Goal: Information Seeking & Learning: Learn about a topic

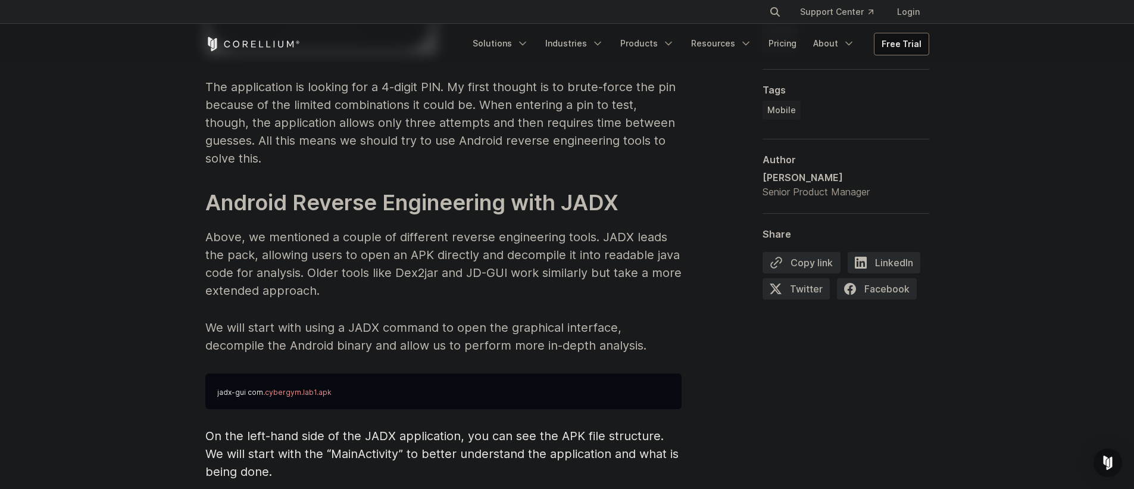
scroll to position [2915, 0]
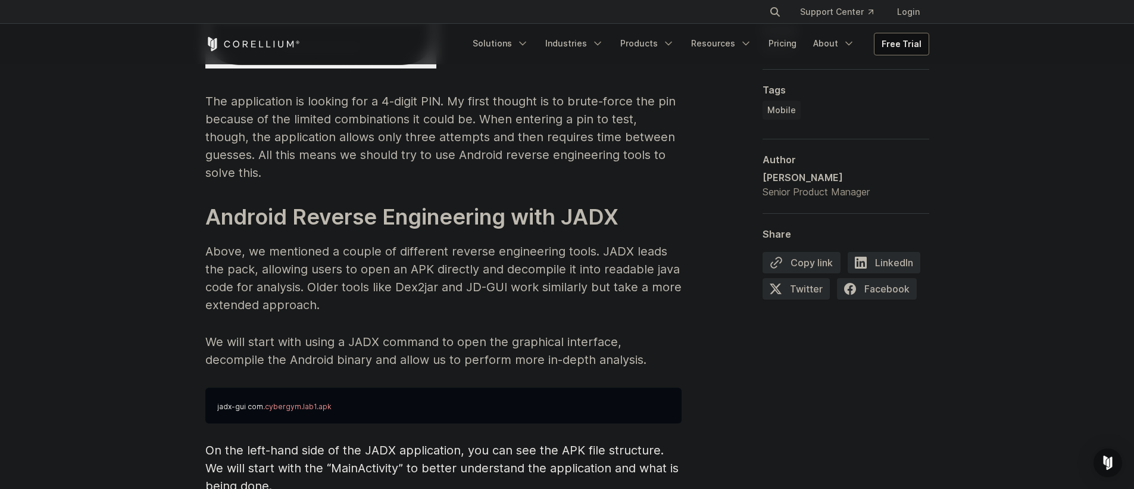
click at [221, 254] on p "Above, we mentioned a couple of different reverse engineering tools. JADX leads…" at bounding box center [443, 277] width 476 height 71
drag, startPoint x: 221, startPoint y: 254, endPoint x: 276, endPoint y: 251, distance: 54.3
click at [276, 251] on p "Above, we mentioned a couple of different reverse engineering tools. JADX leads…" at bounding box center [443, 277] width 476 height 71
drag, startPoint x: 276, startPoint y: 251, endPoint x: 444, endPoint y: 255, distance: 167.9
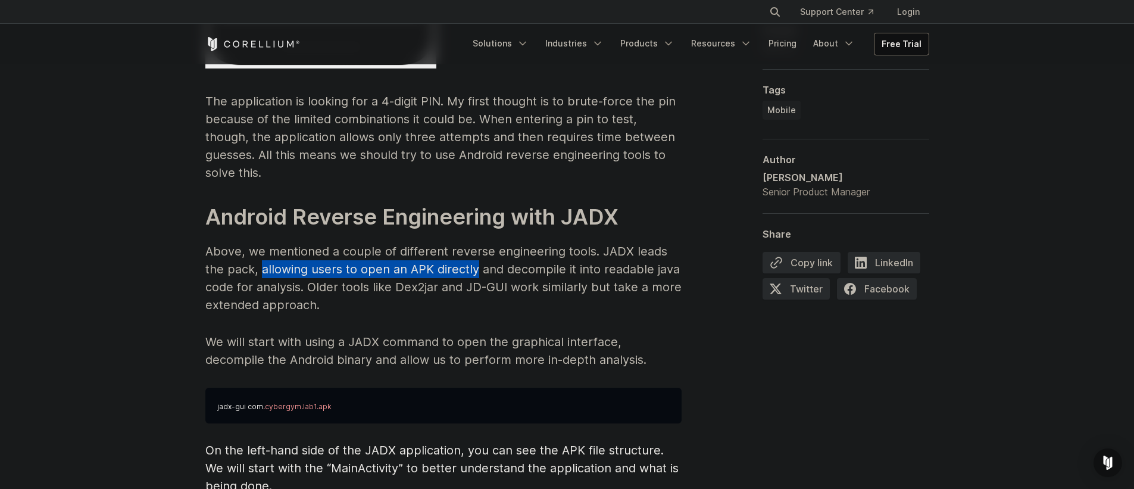
click at [443, 255] on p "Above, we mentioned a couple of different reverse engineering tools. JADX leads…" at bounding box center [443, 277] width 476 height 71
click at [445, 254] on p "Above, we mentioned a couple of different reverse engineering tools. JADX leads…" at bounding box center [443, 277] width 476 height 71
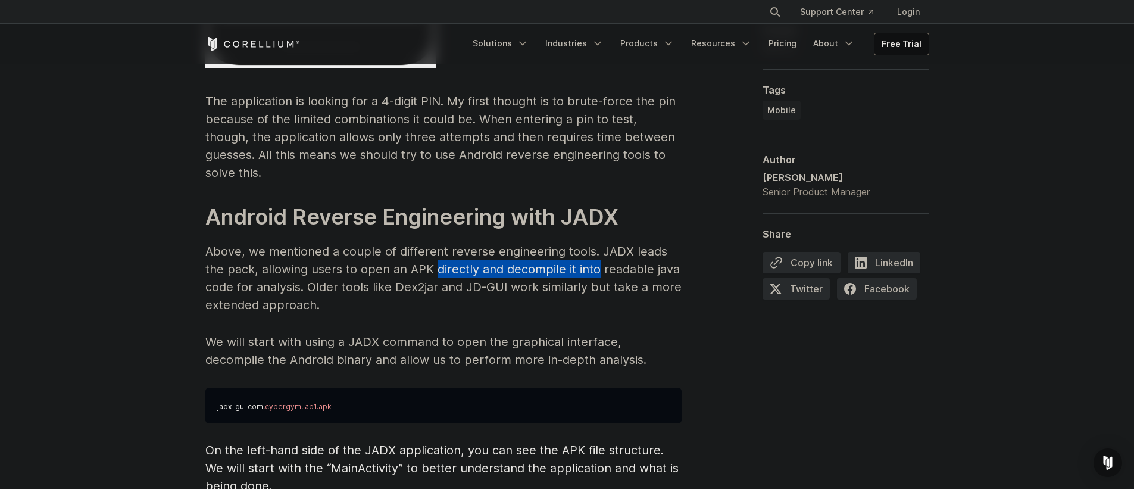
drag, startPoint x: 445, startPoint y: 254, endPoint x: 583, endPoint y: 248, distance: 138.3
click at [583, 248] on p "Above, we mentioned a couple of different reverse engineering tools. JADX leads…" at bounding box center [443, 277] width 476 height 71
click at [585, 248] on p "Above, we mentioned a couple of different reverse engineering tools. JADX leads…" at bounding box center [443, 277] width 476 height 71
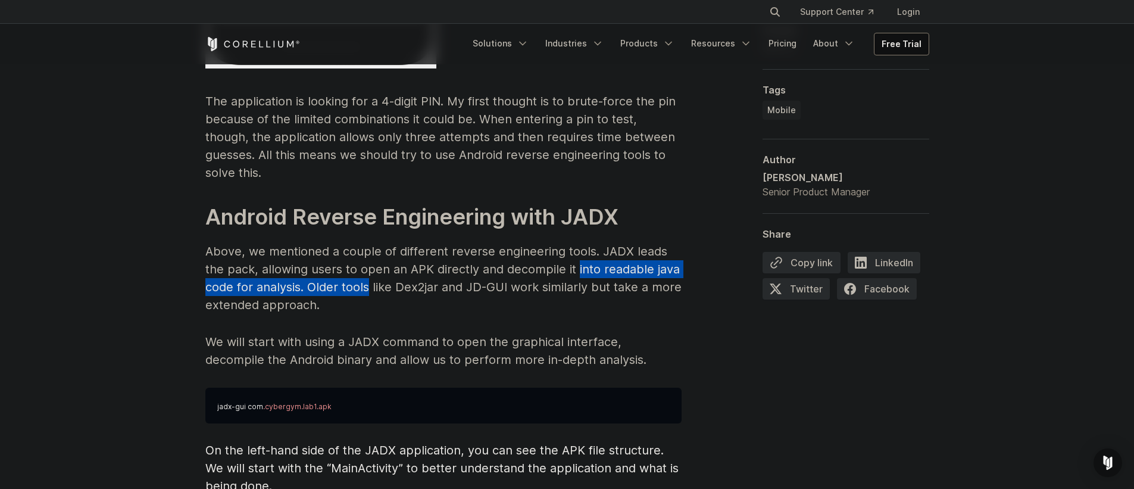
drag, startPoint x: 585, startPoint y: 248, endPoint x: 332, endPoint y: 276, distance: 254.1
click at [332, 276] on p "Above, we mentioned a couple of different reverse engineering tools. JADX leads…" at bounding box center [443, 277] width 476 height 71
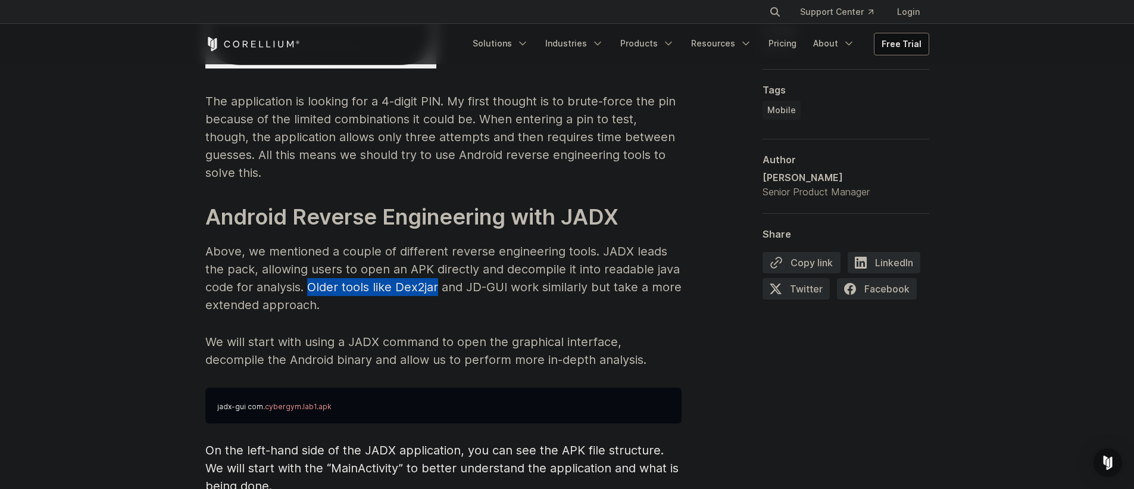
drag, startPoint x: 332, startPoint y: 276, endPoint x: 423, endPoint y: 276, distance: 91.1
click at [423, 276] on p "Above, we mentioned a couple of different reverse engineering tools. JADX leads…" at bounding box center [443, 277] width 476 height 71
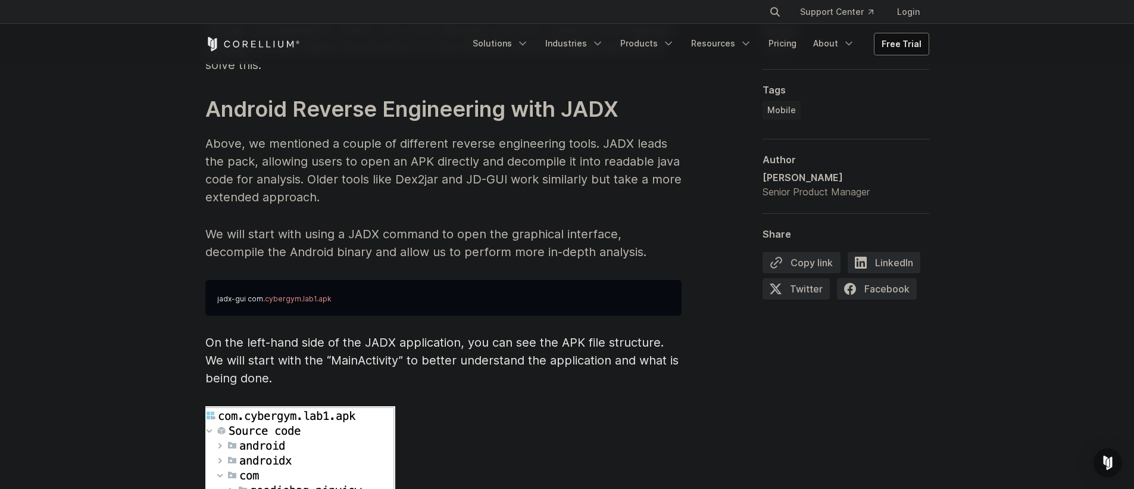
scroll to position [3086, 0]
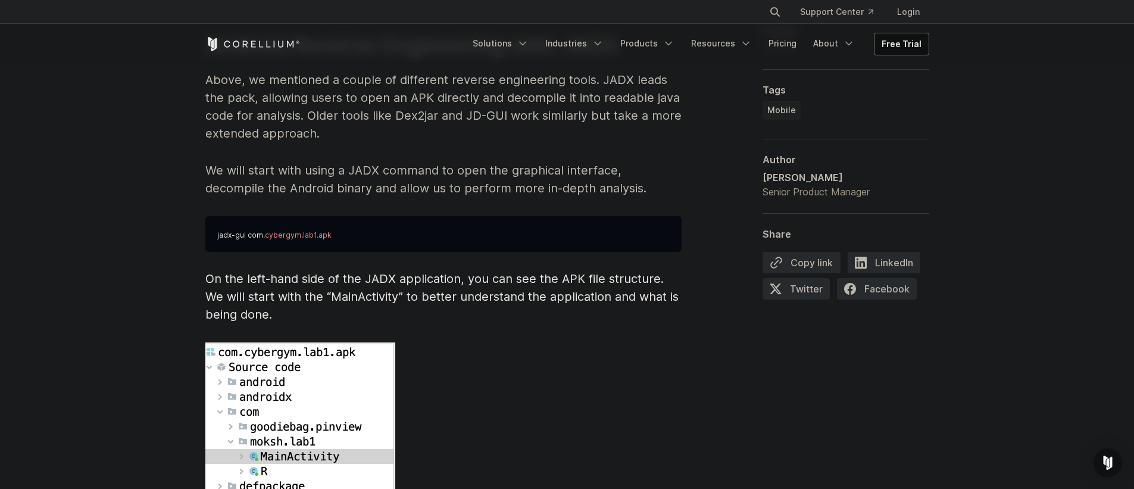
click at [400, 161] on p "We will start with using a JADX command to open the graphical interface, decomp…" at bounding box center [443, 179] width 476 height 36
drag, startPoint x: 400, startPoint y: 149, endPoint x: 558, endPoint y: 149, distance: 157.8
click at [557, 161] on p "We will start with using a JADX command to open the graphical interface, decomp…" at bounding box center [443, 179] width 476 height 36
click at [558, 161] on p "We will start with using a JADX command to open the graphical interface, decomp…" at bounding box center [443, 179] width 476 height 36
drag, startPoint x: 558, startPoint y: 149, endPoint x: 645, endPoint y: 152, distance: 86.4
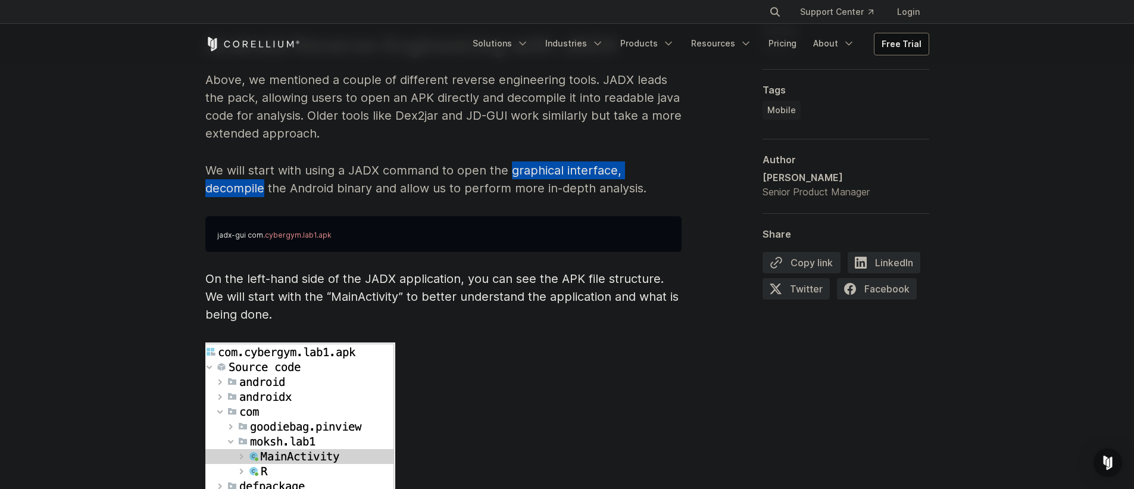
click at [645, 161] on p "We will start with using a JADX command to open the graphical interface, decomp…" at bounding box center [443, 179] width 476 height 36
click at [214, 170] on p "We will start with using a JADX command to open the graphical interface, decomp…" at bounding box center [443, 179] width 476 height 36
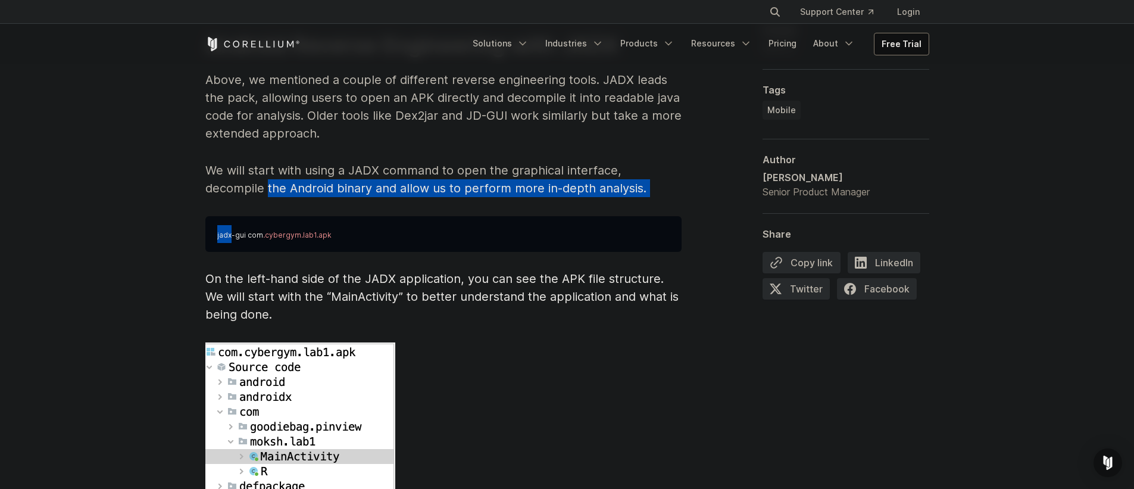
drag, startPoint x: 214, startPoint y: 170, endPoint x: 360, endPoint y: 180, distance: 146.2
click at [360, 180] on span "Reverse Engineering Android Apps Reverse engineering an Android application typ…" at bounding box center [443, 472] width 476 height 5598
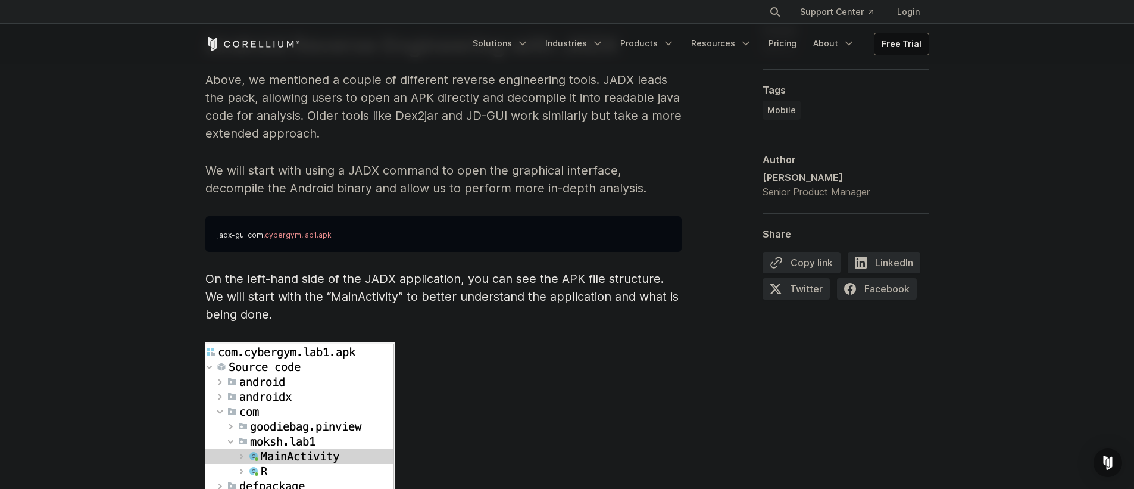
click at [354, 174] on p "We will start with using a JADX command to open the graphical interface, decomp…" at bounding box center [443, 179] width 476 height 36
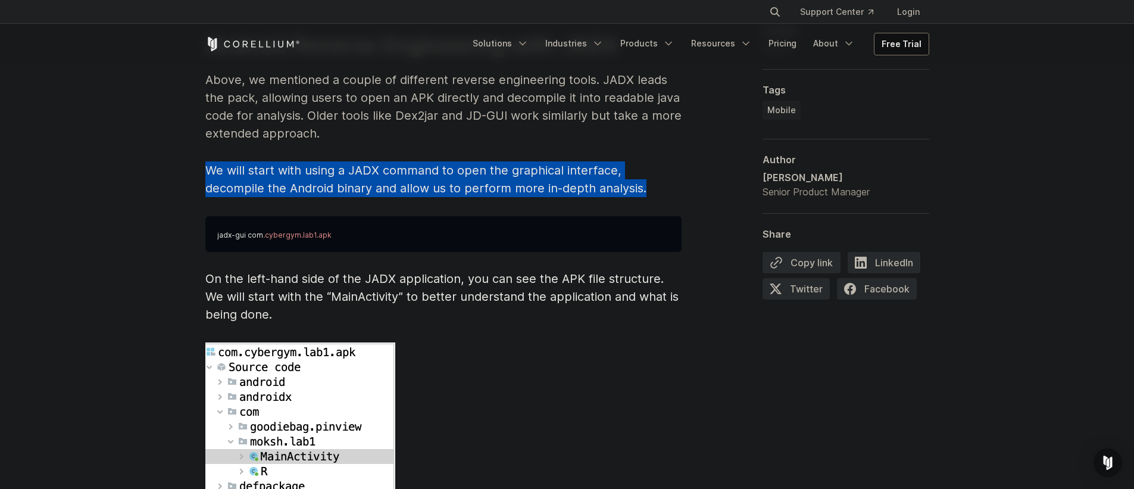
click at [354, 174] on p "We will start with using a JADX command to open the graphical interface, decomp…" at bounding box center [443, 179] width 476 height 36
click at [357, 168] on p "We will start with using a JADX command to open the graphical interface, decomp…" at bounding box center [443, 179] width 476 height 36
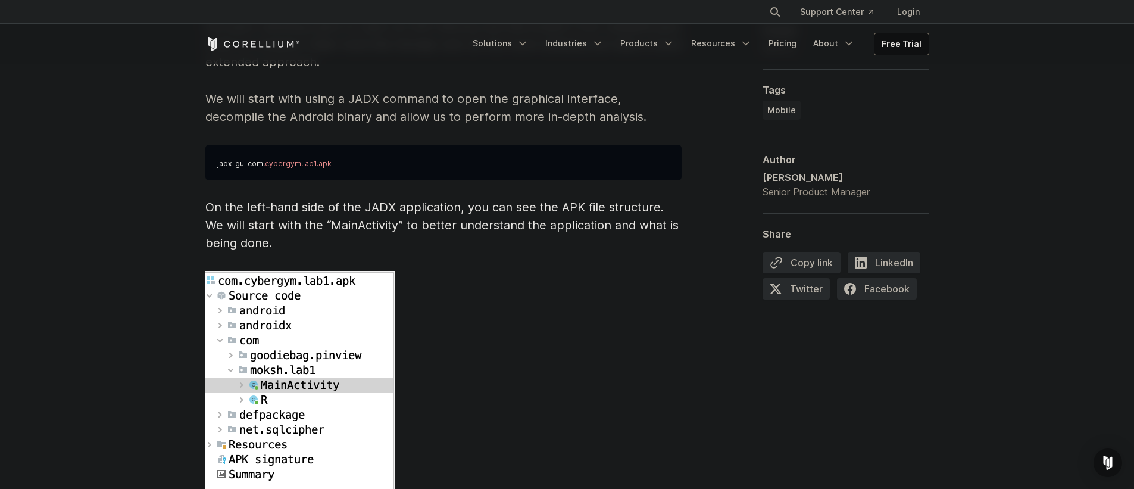
scroll to position [3258, 0]
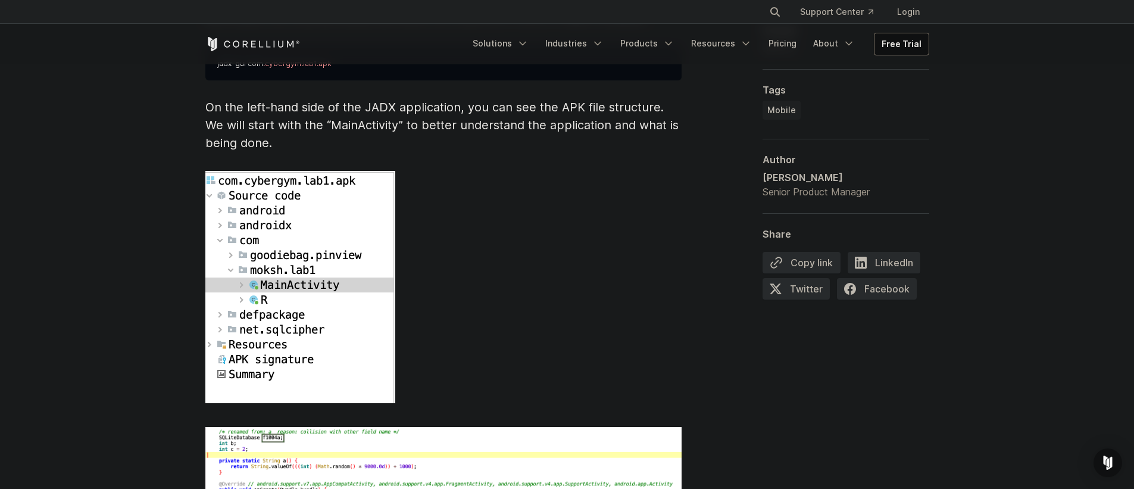
click at [220, 107] on span "On the left-hand side of the JADX application, you can see the APK file structu…" at bounding box center [441, 125] width 473 height 50
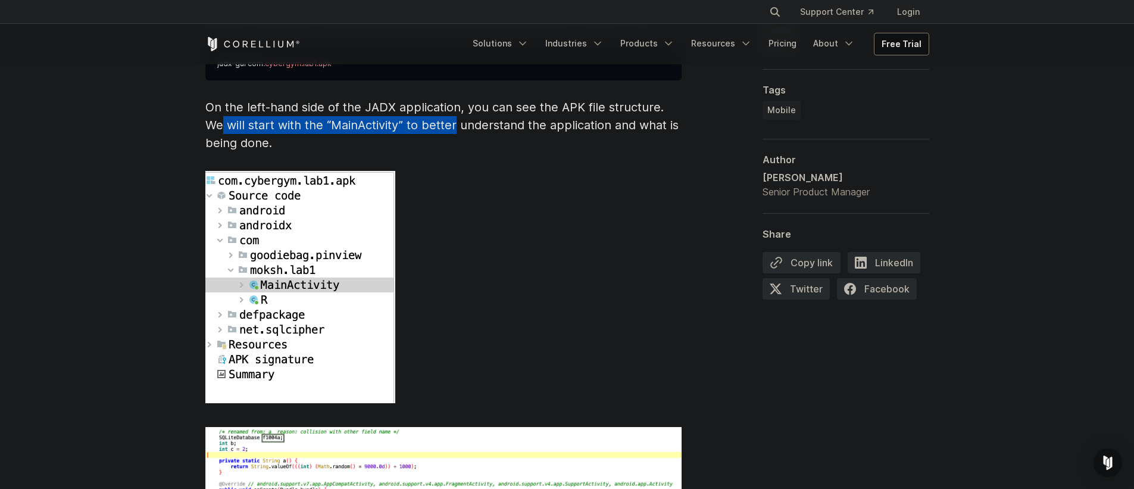
drag, startPoint x: 220, startPoint y: 107, endPoint x: 454, endPoint y: 107, distance: 234.0
click at [454, 107] on span "On the left-hand side of the JADX application, you can see the APK file structu…" at bounding box center [441, 125] width 473 height 50
click at [454, 108] on span "On the left-hand side of the JADX application, you can see the APK file structu…" at bounding box center [441, 125] width 473 height 50
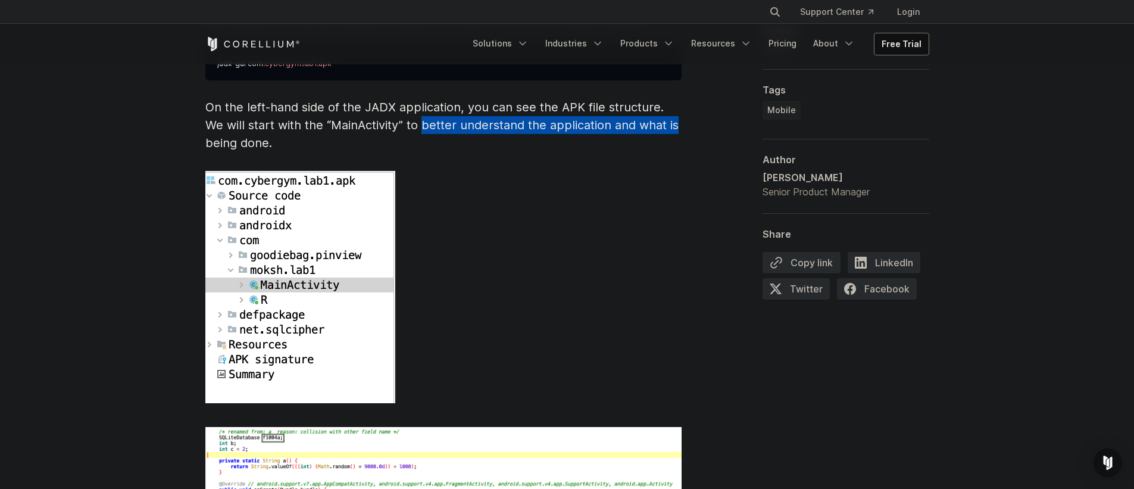
drag, startPoint x: 454, startPoint y: 108, endPoint x: 686, endPoint y: 108, distance: 232.2
click at [686, 108] on div "Reverse Engineering Android Apps Reverse engineering an Android application typ…" at bounding box center [567, 310] width 724 height 5617
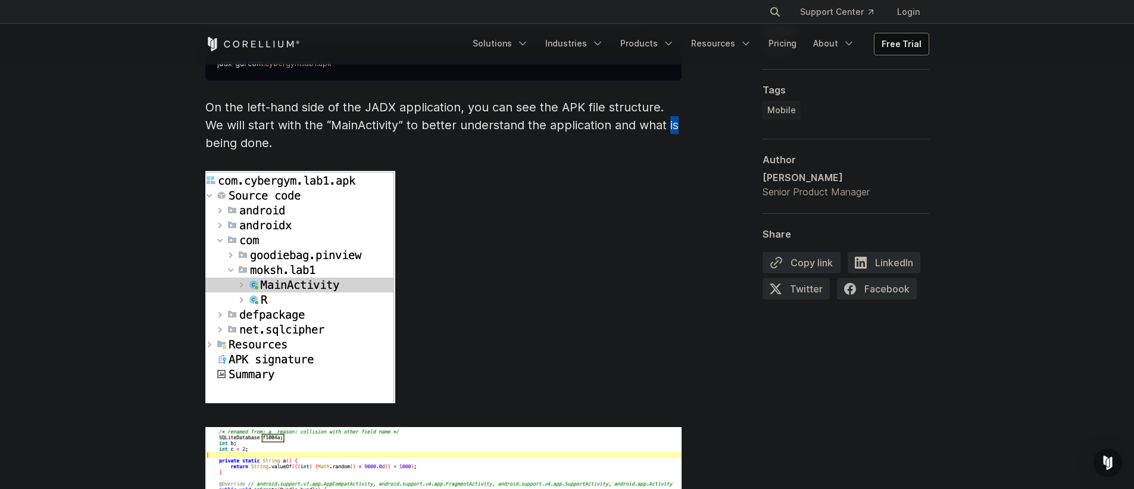
click at [686, 108] on div "Reverse Engineering Android Apps Reverse engineering an Android application typ…" at bounding box center [567, 310] width 724 height 5617
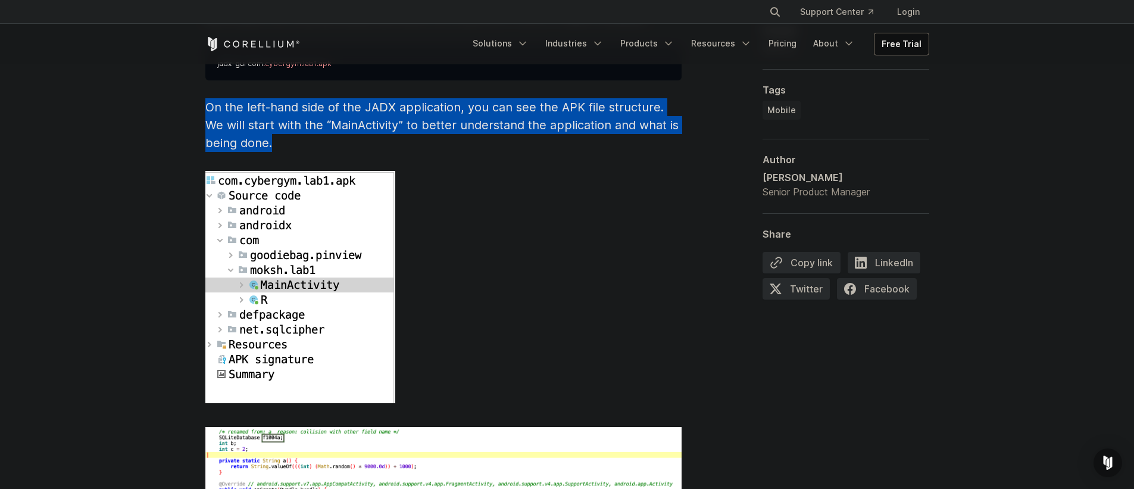
click at [686, 108] on div "Reverse Engineering Android Apps Reverse engineering an Android application typ…" at bounding box center [567, 310] width 724 height 5617
click at [575, 121] on p "On the left-hand side of the JADX application, you can see the APK file structu…" at bounding box center [443, 125] width 476 height 54
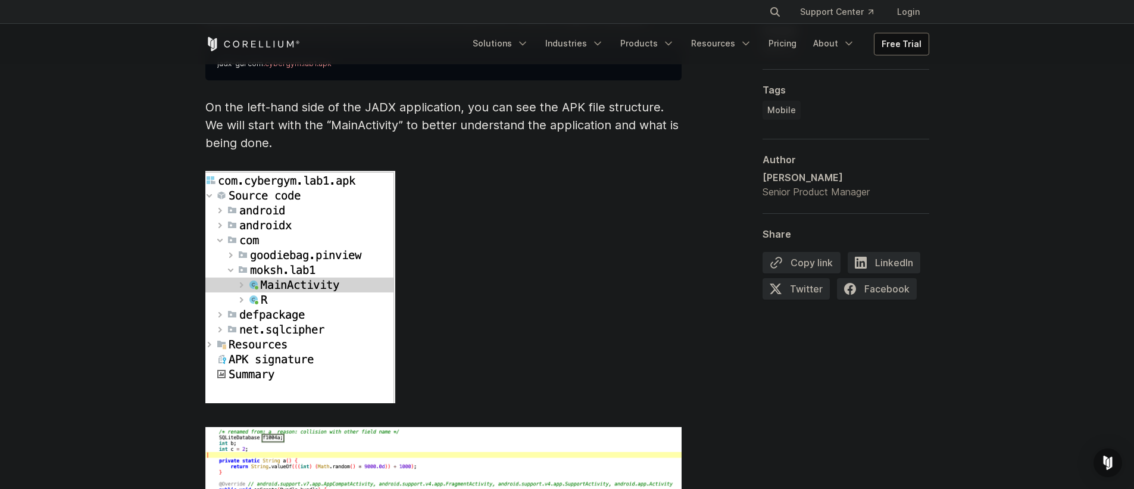
click at [126, 174] on div "Intro to Android Mobile Reverse Engineering A look at the tools, applications, …" at bounding box center [567, 240] width 1134 height 6869
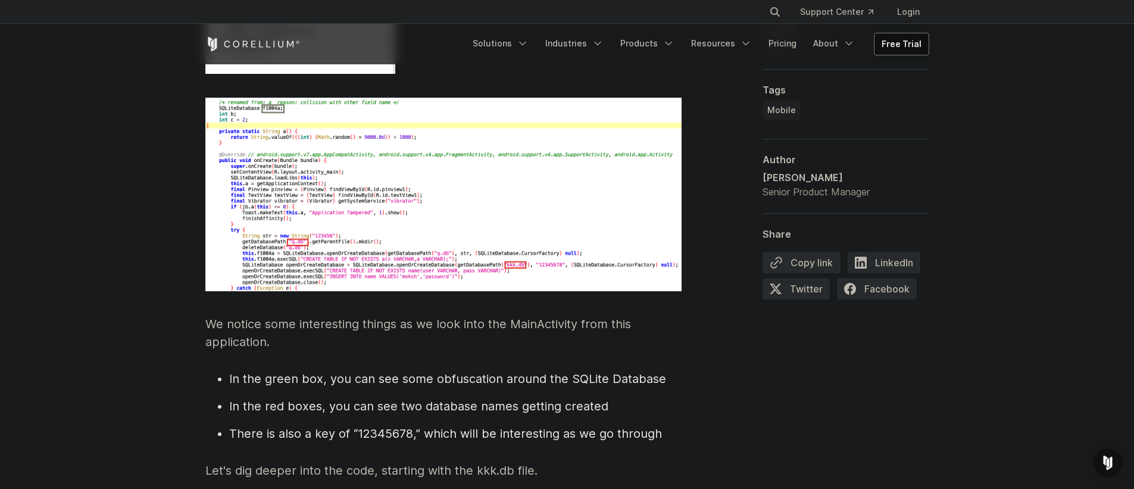
scroll to position [3601, 0]
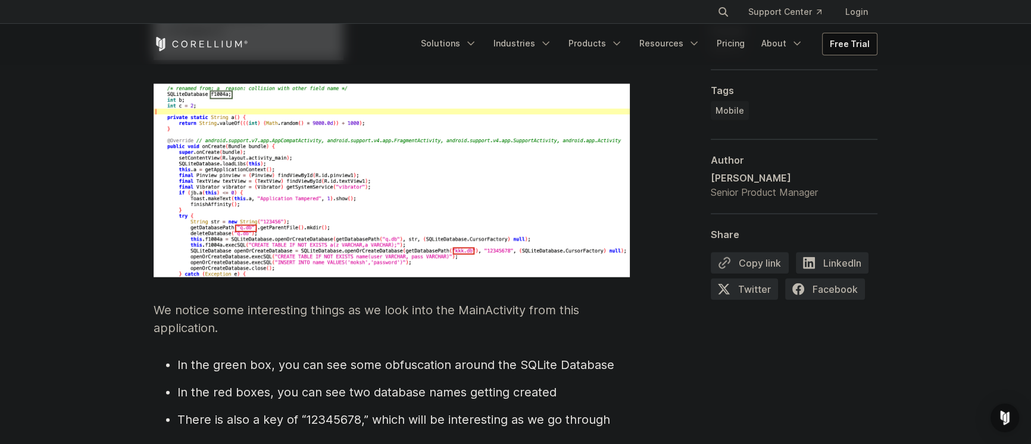
scroll to position [3601, 0]
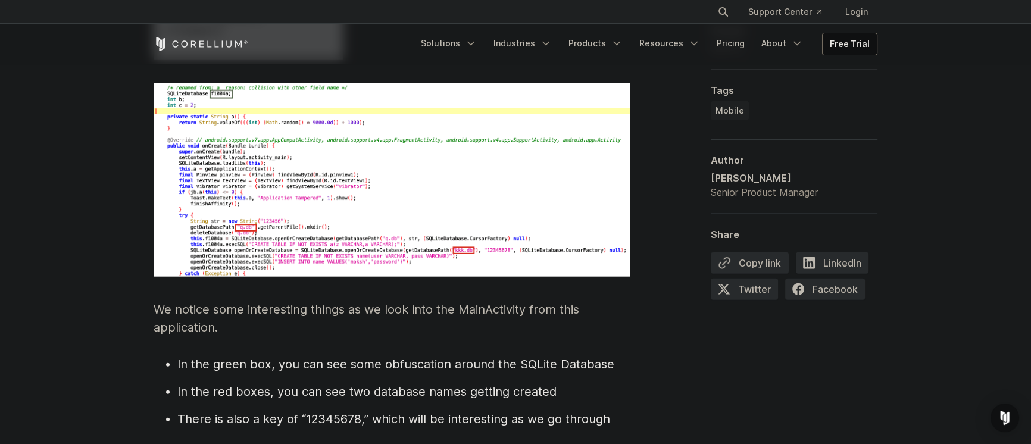
click at [281, 385] on span "In the red boxes, you can see two database names getting created" at bounding box center [366, 392] width 379 height 14
drag, startPoint x: 283, startPoint y: 368, endPoint x: 404, endPoint y: 377, distance: 121.2
click at [401, 385] on span "In the red boxes, you can see two database names getting created" at bounding box center [366, 392] width 379 height 14
click at [404, 385] on span "In the red boxes, you can see two database names getting created" at bounding box center [366, 392] width 379 height 14
drag, startPoint x: 404, startPoint y: 376, endPoint x: 523, endPoint y: 379, distance: 119.1
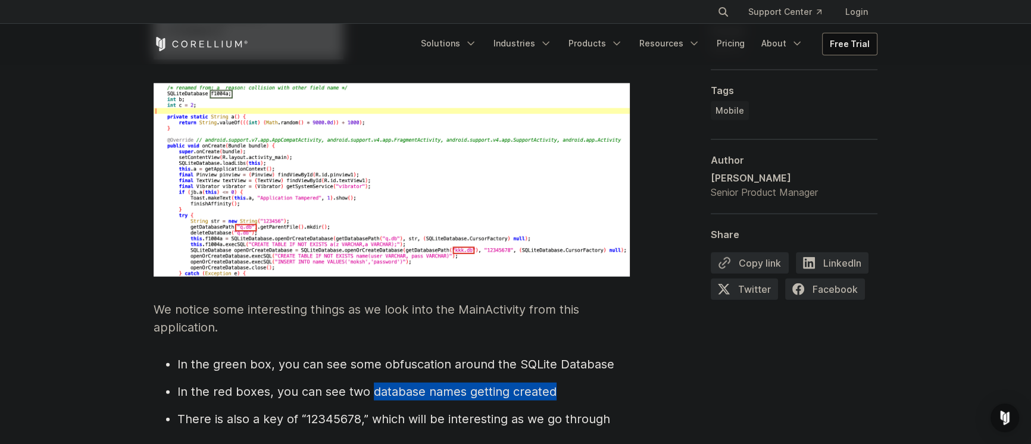
click at [523, 385] on span "In the red boxes, you can see two database names getting created" at bounding box center [366, 392] width 379 height 14
drag, startPoint x: 523, startPoint y: 379, endPoint x: 296, endPoint y: 377, distance: 226.3
click at [297, 385] on span "In the red boxes, you can see two database names getting created" at bounding box center [366, 392] width 379 height 14
click at [296, 385] on span "In the red boxes, you can see two database names getting created" at bounding box center [366, 392] width 379 height 14
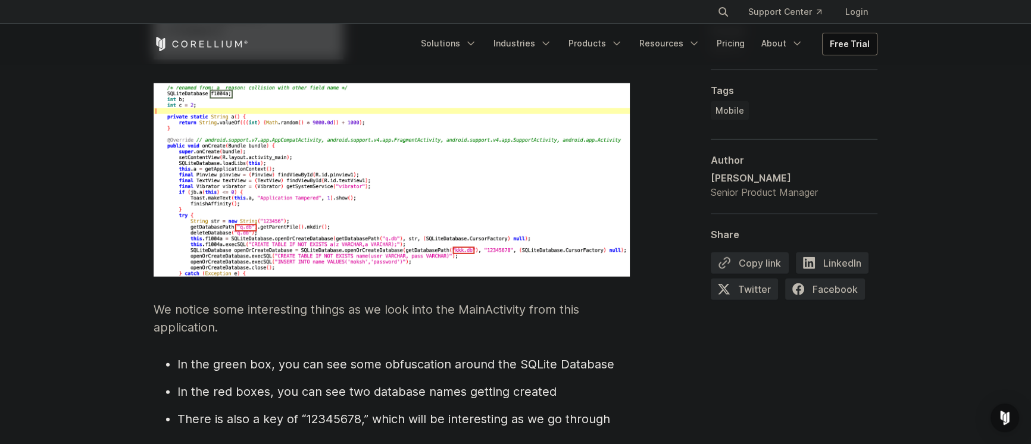
click at [192, 412] on span "There is also a key of “12345678,” which will be interesting as we go through" at bounding box center [393, 419] width 433 height 14
drag, startPoint x: 192, startPoint y: 403, endPoint x: 327, endPoint y: 405, distance: 135.8
click at [327, 412] on span "There is also a key of “12345678,” which will be interesting as we go through" at bounding box center [393, 419] width 433 height 14
click at [373, 412] on span "There is also a key of “12345678,” which will be interesting as we go through" at bounding box center [393, 419] width 433 height 14
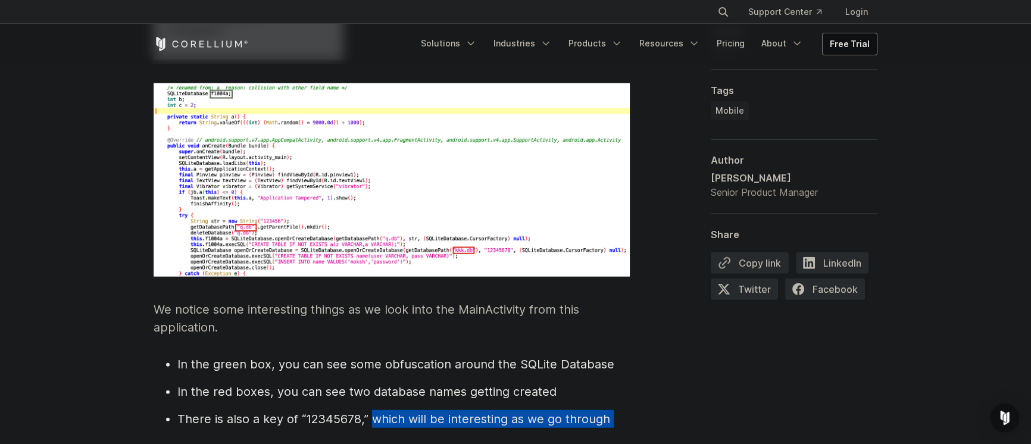
drag, startPoint x: 373, startPoint y: 399, endPoint x: 533, endPoint y: 411, distance: 160.0
click at [539, 412] on span "There is also a key of “12345678,” which will be interesting as we go through" at bounding box center [393, 419] width 433 height 14
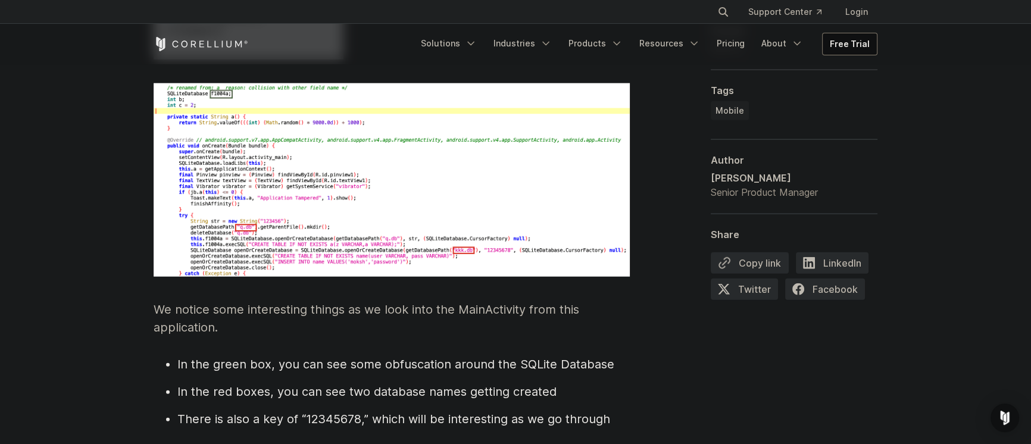
scroll to position [3757, 0]
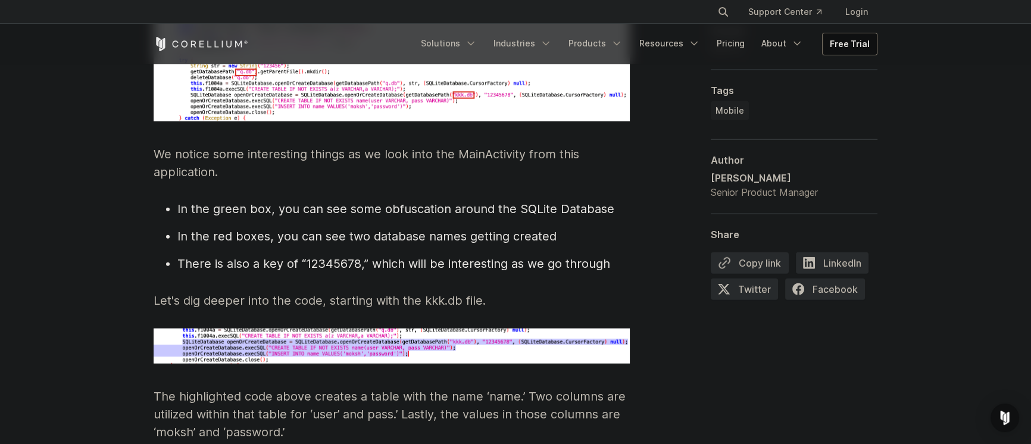
click at [192, 388] on p "The highlighted code above creates a table with the name ‘name.’ Two columns ar…" at bounding box center [392, 415] width 476 height 54
drag, startPoint x: 192, startPoint y: 379, endPoint x: 365, endPoint y: 375, distance: 173.3
click at [355, 388] on p "The highlighted code above creates a table with the name ‘name.’ Two columns ar…" at bounding box center [392, 415] width 476 height 54
click at [404, 388] on p "The highlighted code above creates a table with the name ‘name.’ Two columns ar…" at bounding box center [392, 415] width 476 height 54
drag, startPoint x: 404, startPoint y: 377, endPoint x: 482, endPoint y: 382, distance: 78.7
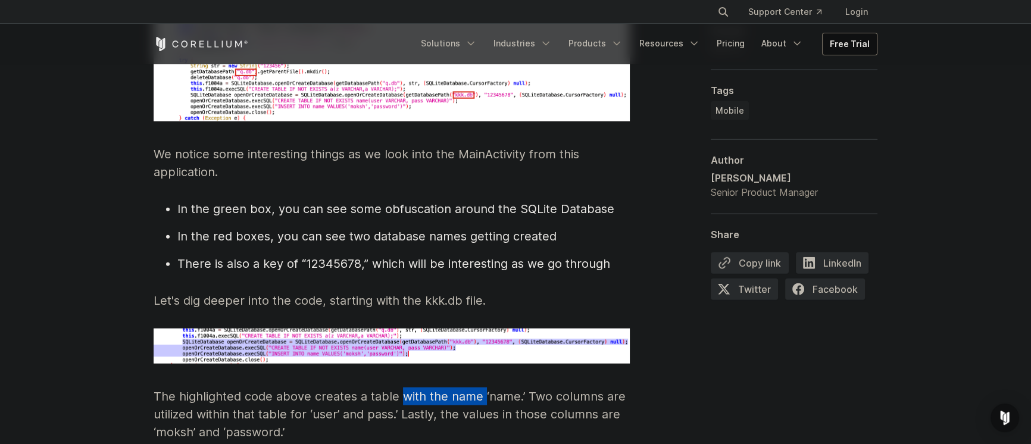
click at [482, 388] on p "The highlighted code above creates a table with the name ‘name.’ Two columns ar…" at bounding box center [392, 415] width 476 height 54
click at [483, 388] on p "The highlighted code above creates a table with the name ‘name.’ Two columns ar…" at bounding box center [392, 415] width 476 height 54
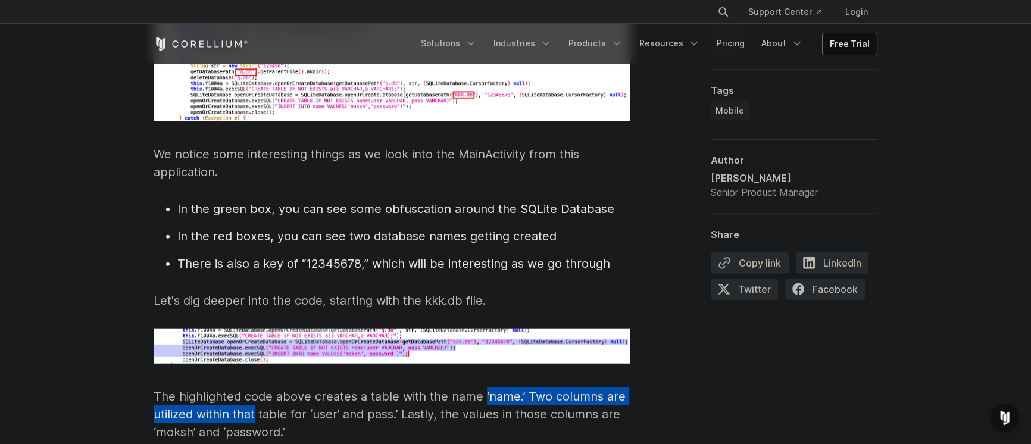
drag, startPoint x: 483, startPoint y: 382, endPoint x: 233, endPoint y: 398, distance: 250.5
click at [233, 398] on p "The highlighted code above creates a table with the name ‘name.’ Two columns ar…" at bounding box center [392, 415] width 476 height 54
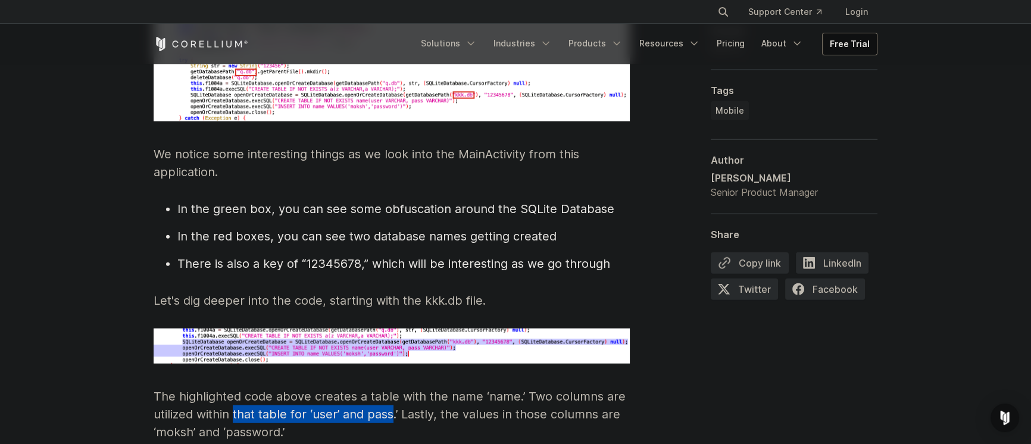
drag, startPoint x: 233, startPoint y: 398, endPoint x: 382, endPoint y: 402, distance: 148.9
click at [382, 402] on p "The highlighted code above creates a table with the name ‘name.’ Two columns ar…" at bounding box center [392, 415] width 476 height 54
drag, startPoint x: 385, startPoint y: 401, endPoint x: 430, endPoint y: 399, distance: 45.3
click at [430, 399] on p "The highlighted code above creates a table with the name ‘name.’ Two columns ar…" at bounding box center [392, 415] width 476 height 54
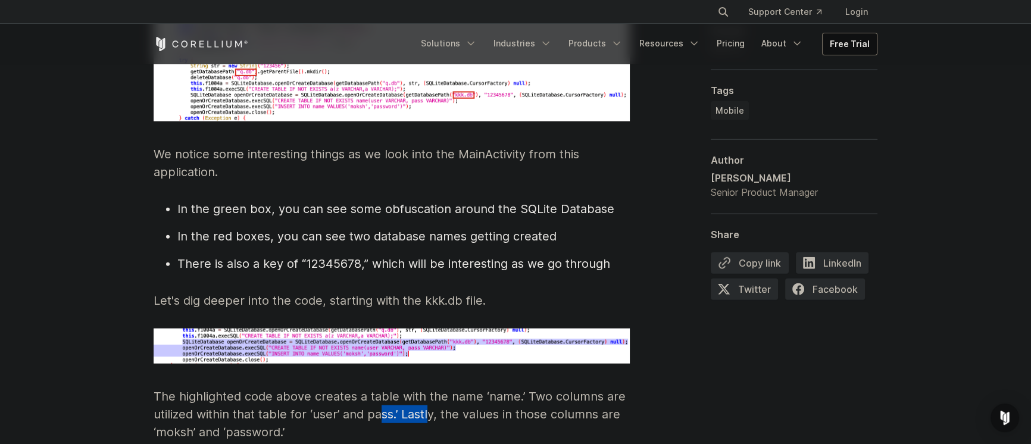
click at [430, 399] on p "The highlighted code above creates a table with the name ‘name.’ Two columns ar…" at bounding box center [392, 415] width 476 height 54
drag, startPoint x: 430, startPoint y: 399, endPoint x: 538, endPoint y: 399, distance: 108.4
click at [538, 399] on p "The highlighted code above creates a table with the name ‘name.’ Two columns ar…" at bounding box center [392, 415] width 476 height 54
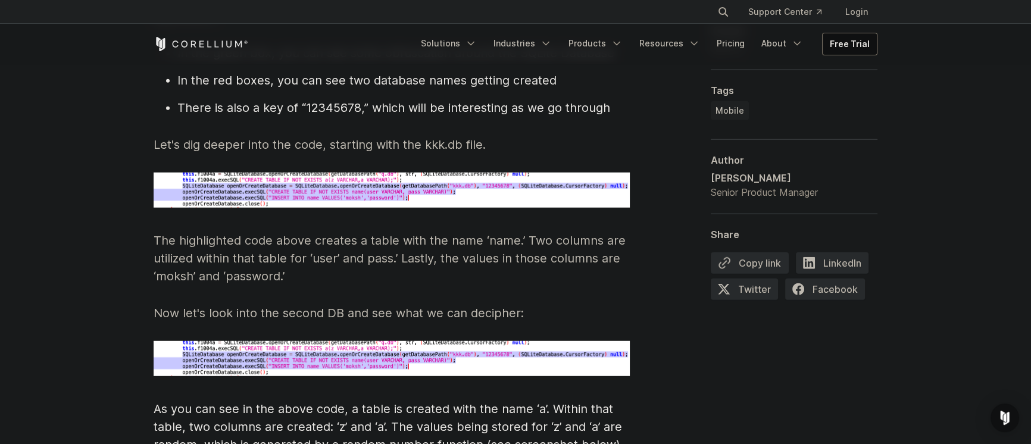
drag, startPoint x: 410, startPoint y: 382, endPoint x: 303, endPoint y: 395, distance: 107.4
click at [303, 400] on p "As you can see in the above code, a table is created with the name ‘a’. Within …" at bounding box center [392, 427] width 476 height 54
click at [167, 304] on p "Now let's look into the second DB and see what we can decipher:" at bounding box center [392, 313] width 476 height 18
drag, startPoint x: 167, startPoint y: 298, endPoint x: 219, endPoint y: 298, distance: 51.8
click at [219, 304] on p "Now let's look into the second DB and see what we can decipher:" at bounding box center [392, 313] width 476 height 18
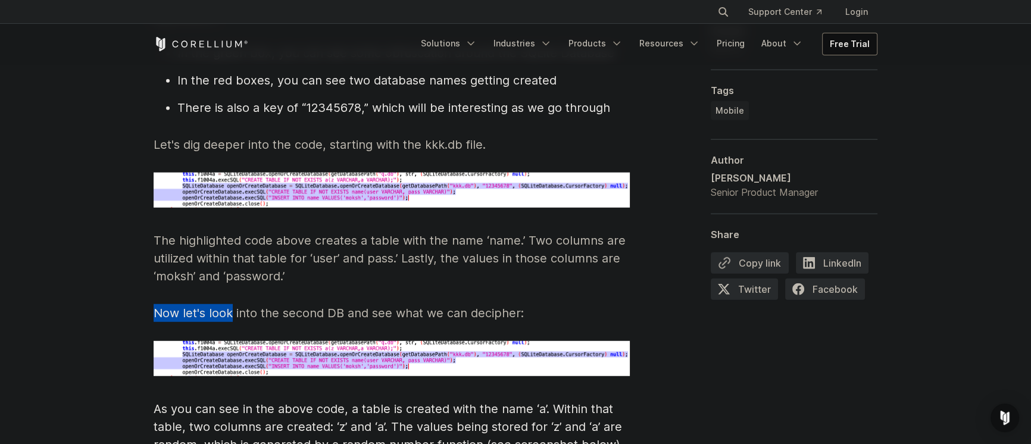
click at [219, 304] on p "Now let's look into the second DB and see what we can decipher:" at bounding box center [392, 313] width 476 height 18
drag, startPoint x: 219, startPoint y: 298, endPoint x: 289, endPoint y: 301, distance: 70.3
click at [289, 304] on p "Now let's look into the second DB and see what we can decipher:" at bounding box center [392, 313] width 476 height 18
drag, startPoint x: 289, startPoint y: 301, endPoint x: 333, endPoint y: 297, distance: 44.3
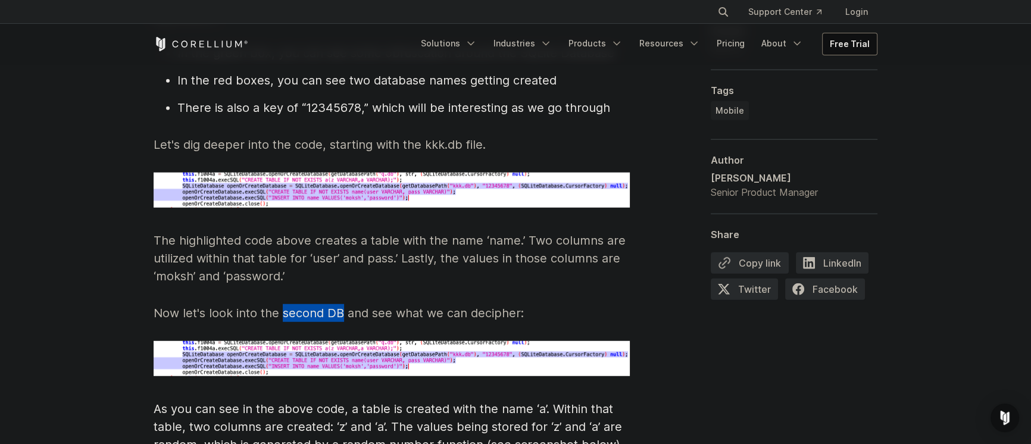
click at [333, 304] on p "Now let's look into the second DB and see what we can decipher:" at bounding box center [392, 313] width 476 height 18
drag, startPoint x: 333, startPoint y: 297, endPoint x: 425, endPoint y: 291, distance: 91.3
click at [423, 304] on p "Now let's look into the second DB and see what we can decipher:" at bounding box center [392, 313] width 476 height 18
click at [425, 304] on p "Now let's look into the second DB and see what we can decipher:" at bounding box center [392, 313] width 476 height 18
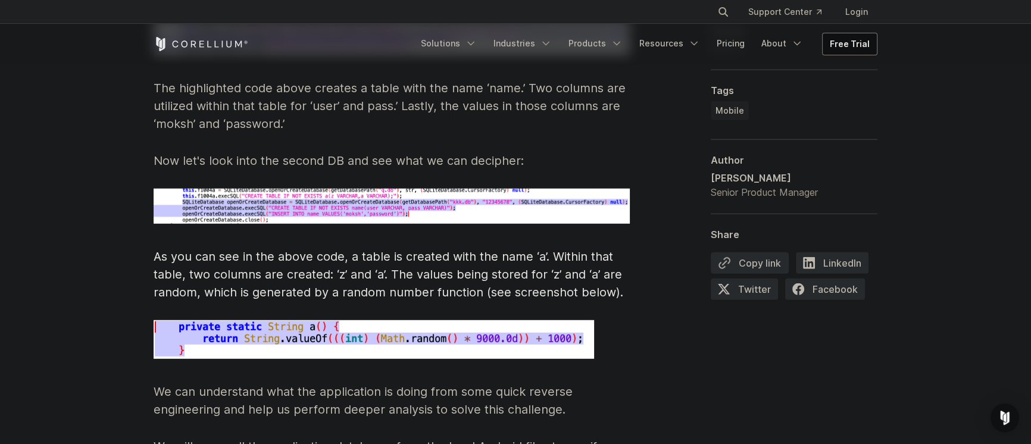
scroll to position [4069, 0]
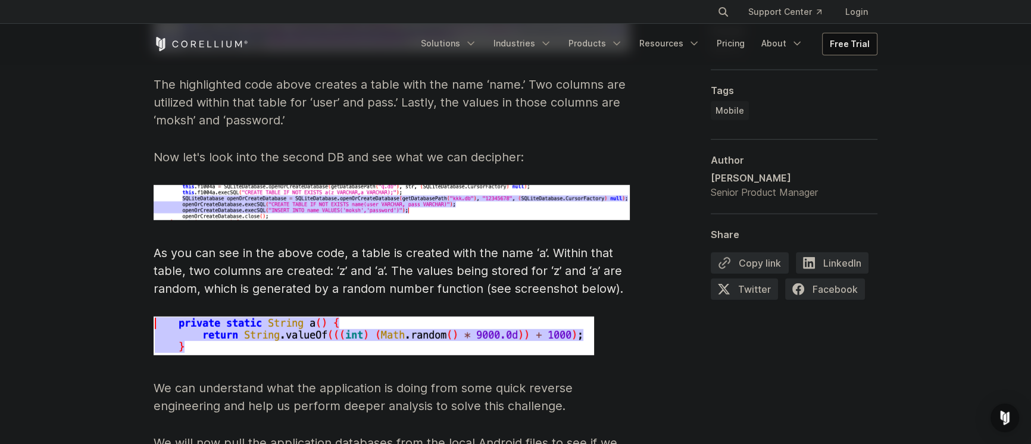
click at [360, 246] on span "As you can see in the above code, a table is created with the name ‘a’. Within …" at bounding box center [389, 271] width 470 height 50
drag, startPoint x: 360, startPoint y: 228, endPoint x: 413, endPoint y: 229, distance: 53.6
click at [413, 246] on span "As you can see in the above code, a table is created with the name ‘a’. Within …" at bounding box center [389, 271] width 470 height 50
drag, startPoint x: 413, startPoint y: 229, endPoint x: 488, endPoint y: 232, distance: 74.5
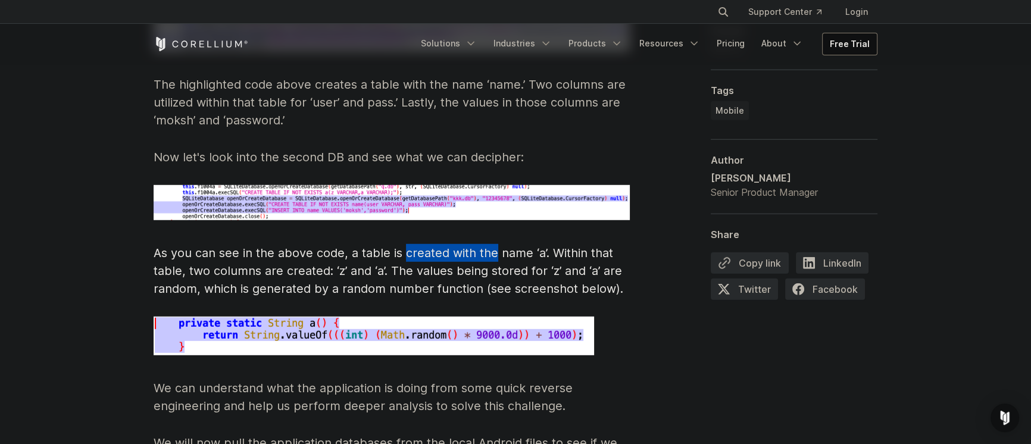
click at [488, 246] on span "As you can see in the above code, a table is created with the name ‘a’. Within …" at bounding box center [389, 271] width 470 height 50
drag, startPoint x: 488, startPoint y: 232, endPoint x: 512, endPoint y: 234, distance: 24.5
click at [512, 246] on span "As you can see in the above code, a table is created with the name ‘a’. Within …" at bounding box center [389, 271] width 470 height 50
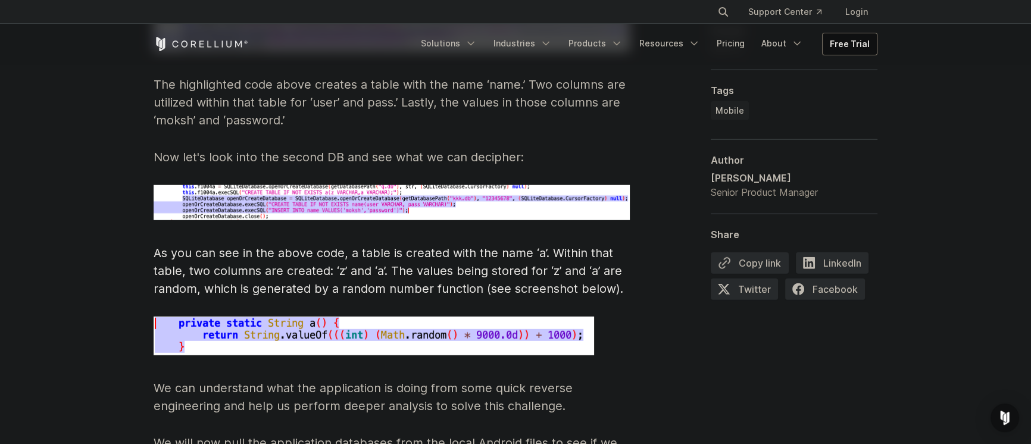
drag, startPoint x: 508, startPoint y: 219, endPoint x: 457, endPoint y: 247, distance: 58.6
click at [208, 251] on span "As you can see in the above code, a table is created with the name ‘a’. Within …" at bounding box center [389, 271] width 470 height 50
drag, startPoint x: 208, startPoint y: 251, endPoint x: 391, endPoint y: 252, distance: 182.2
click at [387, 252] on span "As you can see in the above code, a table is created with the name ‘a’. Within …" at bounding box center [389, 271] width 470 height 50
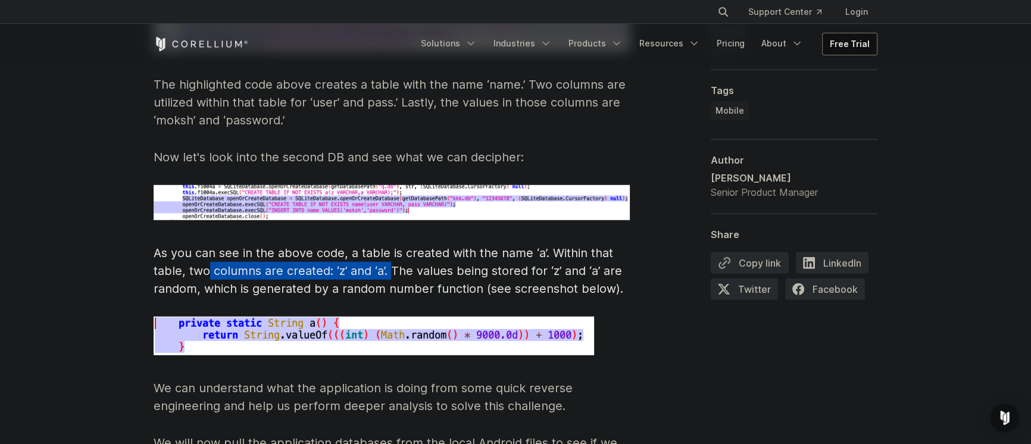
click at [391, 252] on span "As you can see in the above code, a table is created with the name ‘a’. Within …" at bounding box center [389, 271] width 470 height 50
drag, startPoint x: 391, startPoint y: 252, endPoint x: 407, endPoint y: 252, distance: 16.7
click at [407, 252] on span "As you can see in the above code, a table is created with the name ‘a’. Within …" at bounding box center [389, 271] width 470 height 50
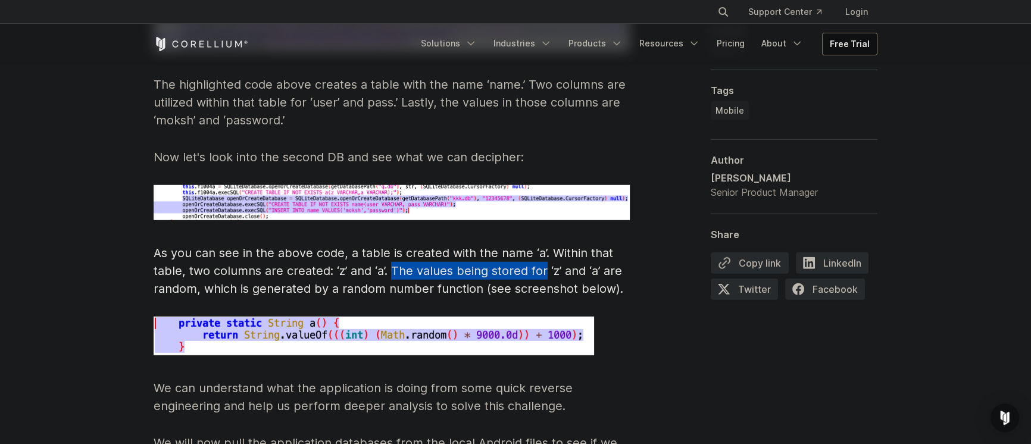
drag, startPoint x: 407, startPoint y: 252, endPoint x: 539, endPoint y: 251, distance: 132.2
click at [539, 251] on span "As you can see in the above code, a table is created with the name ‘a’. Within …" at bounding box center [389, 271] width 470 height 50
drag, startPoint x: 539, startPoint y: 251, endPoint x: 594, endPoint y: 251, distance: 54.8
click at [594, 251] on span "As you can see in the above code, a table is created with the name ‘a’. Within …" at bounding box center [389, 271] width 470 height 50
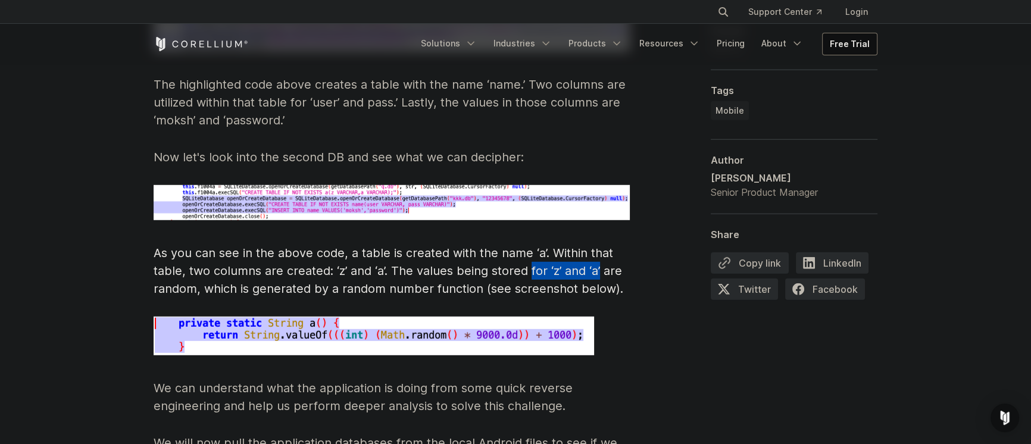
click at [594, 251] on span "As you can see in the above code, a table is created with the name ‘a’. Within …" at bounding box center [389, 271] width 470 height 50
drag, startPoint x: 594, startPoint y: 251, endPoint x: 612, endPoint y: 252, distance: 17.9
click at [612, 252] on span "As you can see in the above code, a table is created with the name ‘a’. Within …" at bounding box center [389, 271] width 470 height 50
click at [220, 272] on span "As you can see in the above code, a table is created with the name ‘a’. Within …" at bounding box center [389, 271] width 470 height 50
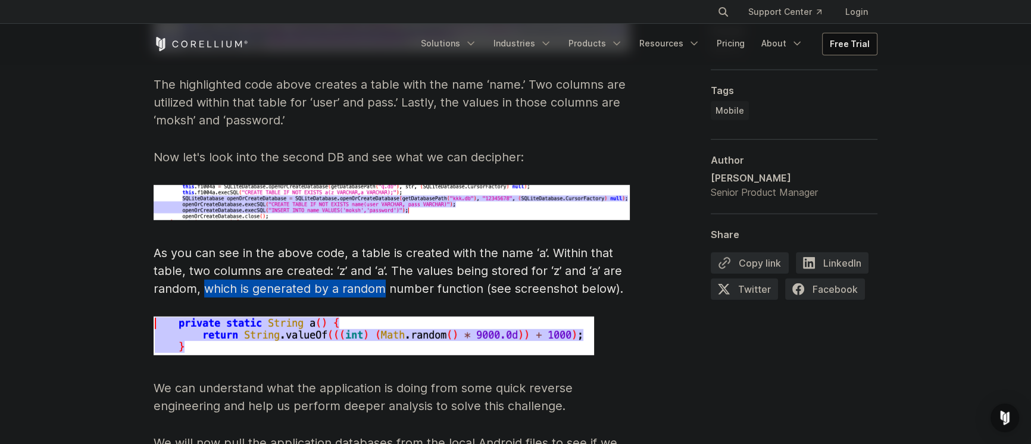
drag, startPoint x: 220, startPoint y: 272, endPoint x: 389, endPoint y: 270, distance: 169.1
click at [389, 270] on span "As you can see in the above code, a table is created with the name ‘a’. Within …" at bounding box center [389, 271] width 470 height 50
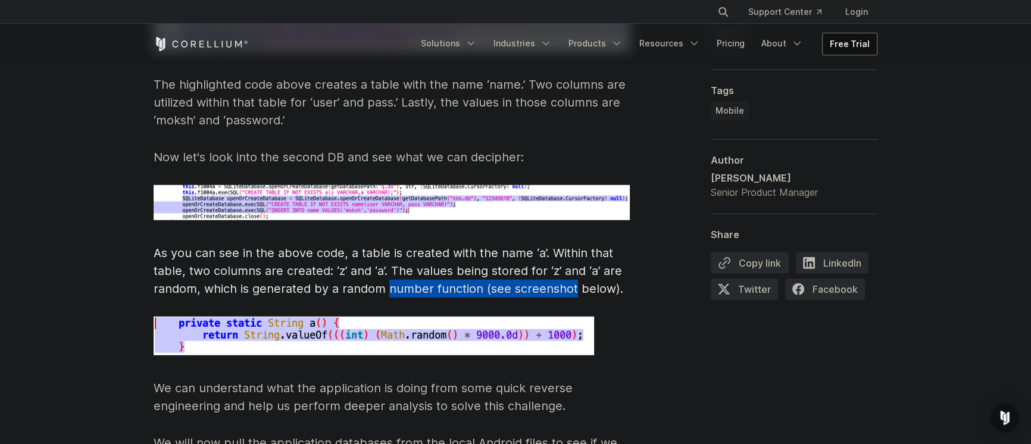
drag, startPoint x: 389, startPoint y: 270, endPoint x: 522, endPoint y: 273, distance: 132.2
click at [522, 273] on span "As you can see in the above code, a table is created with the name ‘a’. Within …" at bounding box center [389, 271] width 470 height 50
drag, startPoint x: 522, startPoint y: 273, endPoint x: 601, endPoint y: 275, distance: 79.2
click at [601, 275] on span "As you can see in the above code, a table is created with the name ‘a’. Within …" at bounding box center [389, 271] width 470 height 50
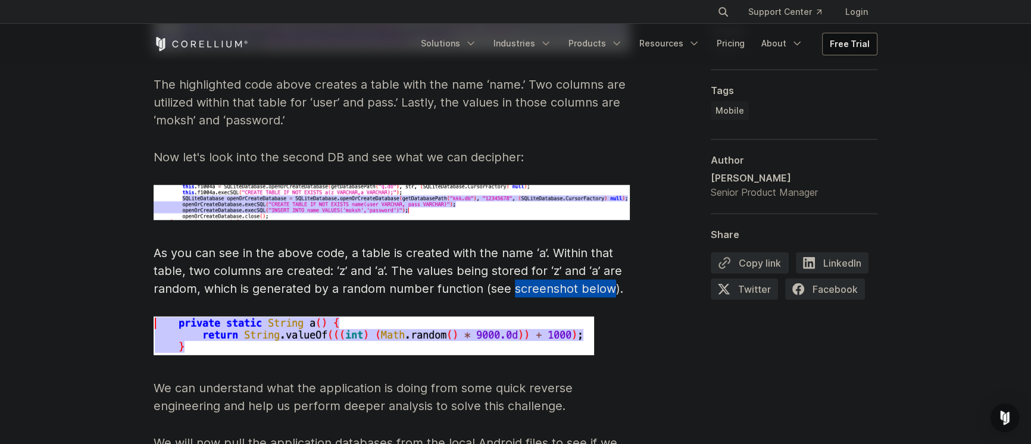
click at [601, 275] on span "As you can see in the above code, a table is created with the name ‘a’. Within …" at bounding box center [389, 271] width 470 height 50
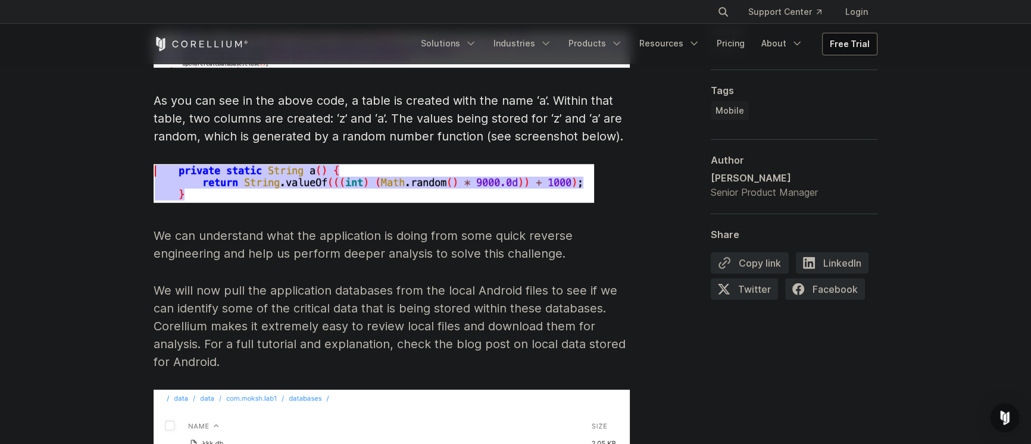
scroll to position [4225, 0]
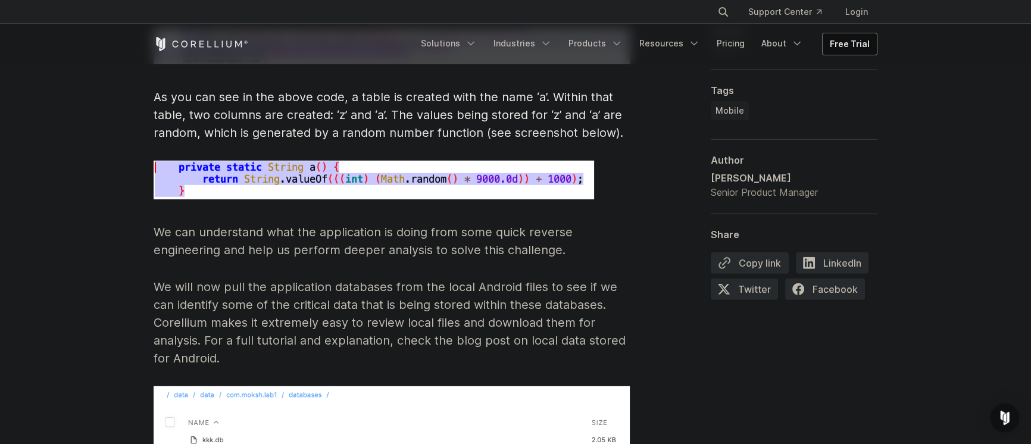
click at [178, 226] on p "We can understand what the application is doing from some quick reverse enginee…" at bounding box center [392, 241] width 476 height 36
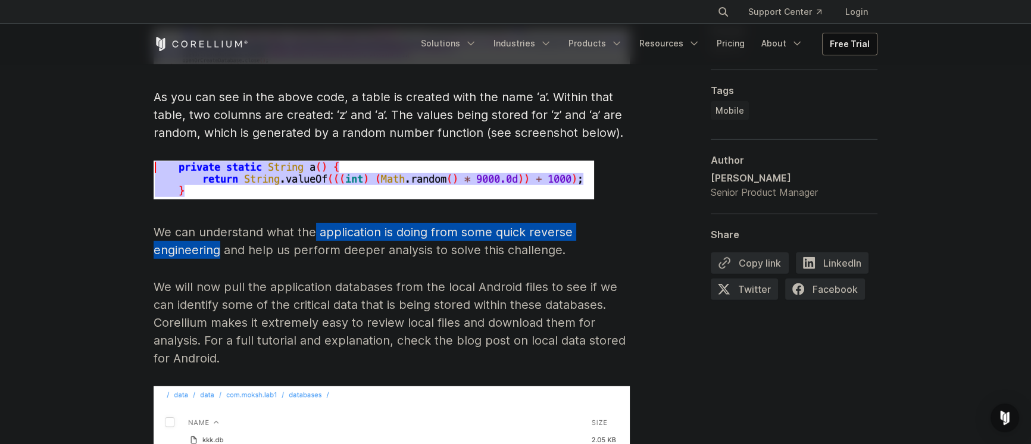
drag, startPoint x: 178, startPoint y: 226, endPoint x: 330, endPoint y: 217, distance: 152.1
click at [327, 223] on p "We can understand what the application is doing from some quick reverse enginee…" at bounding box center [392, 241] width 476 height 36
click at [330, 223] on p "We can understand what the application is doing from some quick reverse enginee…" at bounding box center [392, 241] width 476 height 36
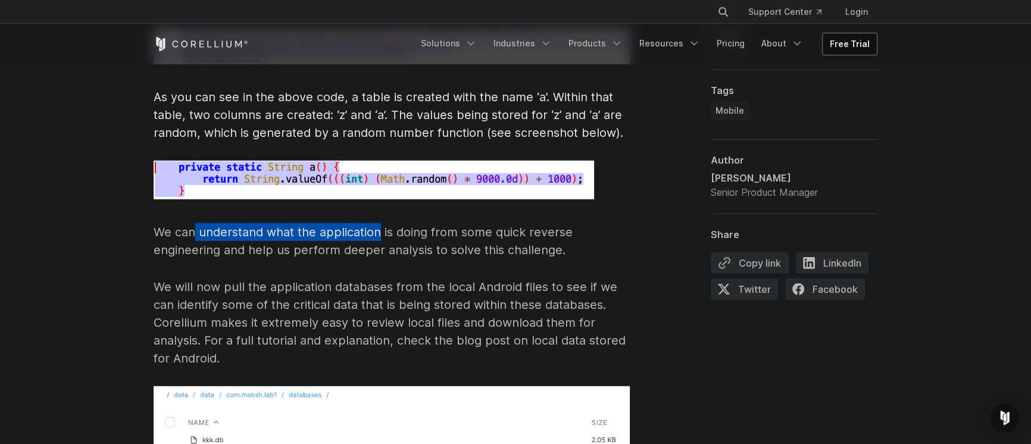
drag, startPoint x: 330, startPoint y: 217, endPoint x: 196, endPoint y: 222, distance: 134.1
click at [196, 223] on p "We can understand what the application is doing from some quick reverse enginee…" at bounding box center [392, 241] width 476 height 36
drag, startPoint x: 196, startPoint y: 222, endPoint x: 339, endPoint y: 217, distance: 143.0
click at [339, 223] on p "We can understand what the application is doing from some quick reverse enginee…" at bounding box center [392, 241] width 476 height 36
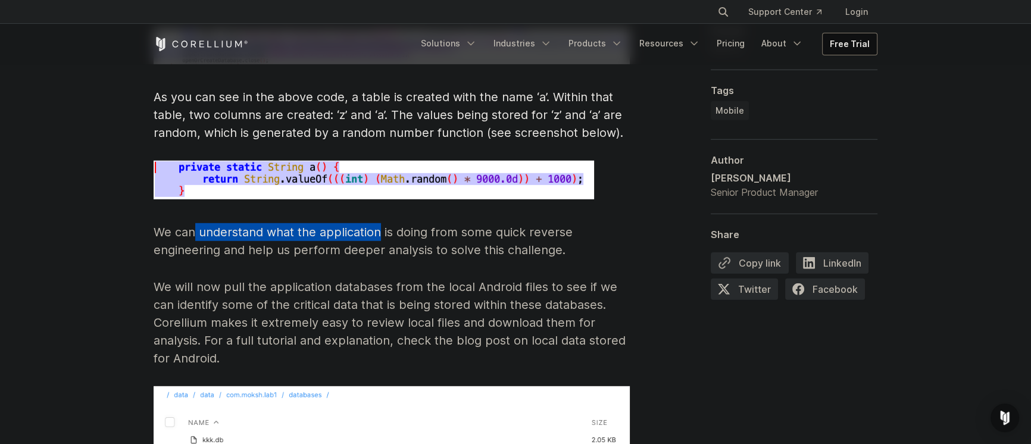
click at [347, 223] on p "We can understand what the application is doing from some quick reverse enginee…" at bounding box center [392, 241] width 476 height 36
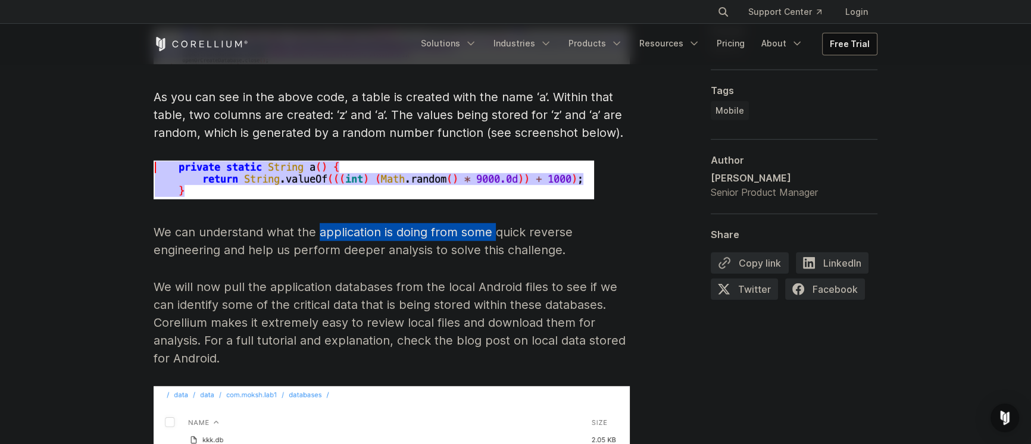
drag, startPoint x: 347, startPoint y: 217, endPoint x: 488, endPoint y: 213, distance: 141.2
click at [488, 223] on p "We can understand what the application is doing from some quick reverse enginee…" at bounding box center [392, 241] width 476 height 36
click at [246, 227] on p "We can understand what the application is doing from some quick reverse enginee…" at bounding box center [392, 241] width 476 height 36
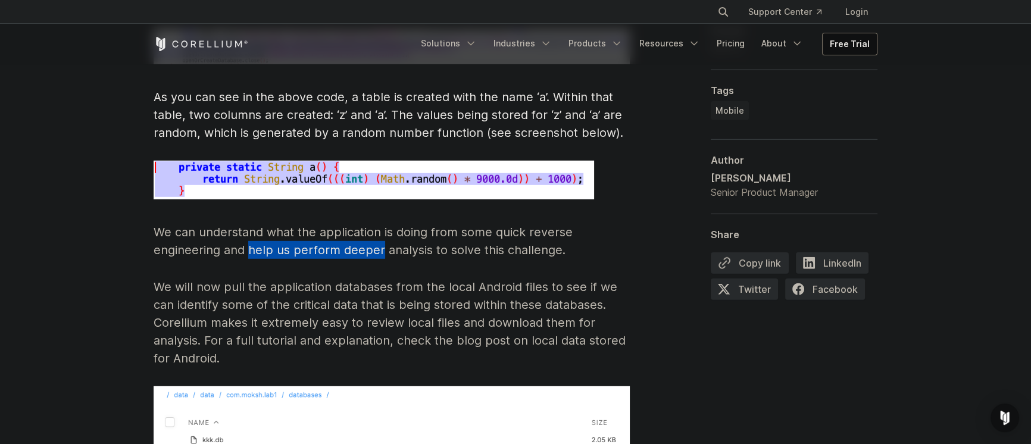
drag, startPoint x: 246, startPoint y: 227, endPoint x: 376, endPoint y: 227, distance: 129.8
click at [375, 227] on p "We can understand what the application is doing from some quick reverse enginee…" at bounding box center [392, 241] width 476 height 36
click at [378, 227] on p "We can understand what the application is doing from some quick reverse enginee…" at bounding box center [392, 241] width 476 height 36
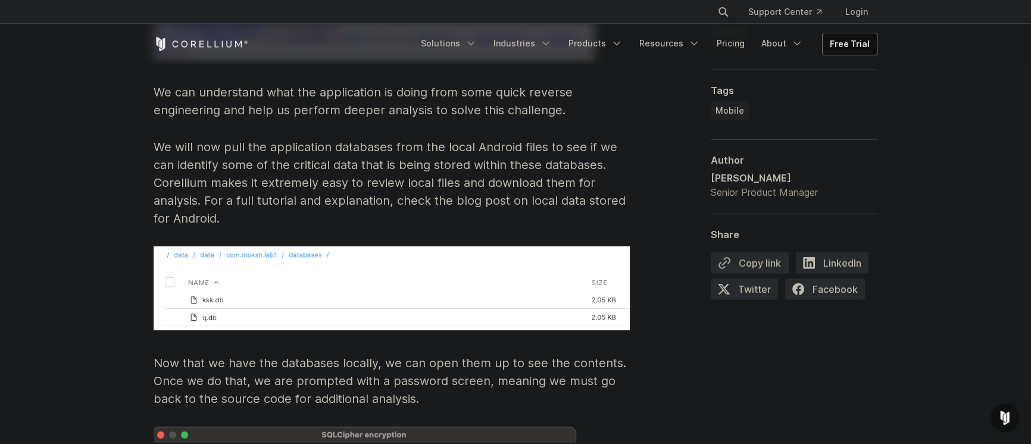
scroll to position [4381, 0]
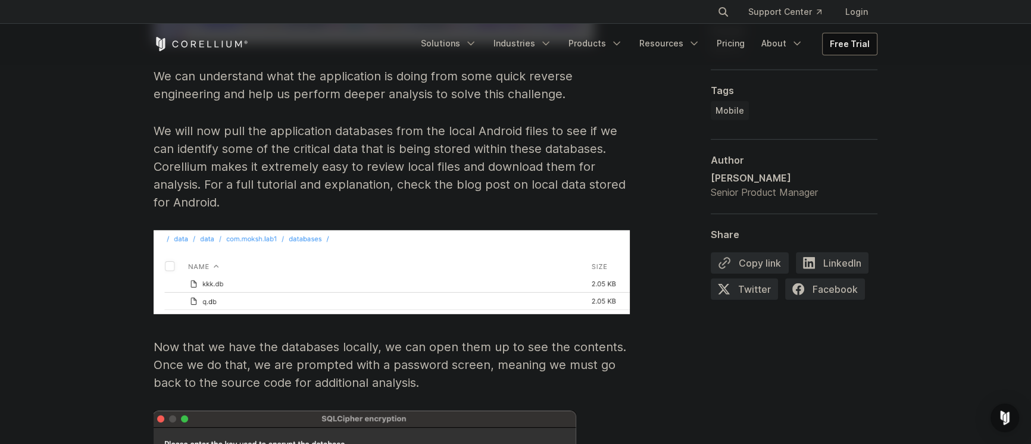
click at [163, 122] on p "We will now pull the application databases from the local Android files to see …" at bounding box center [392, 166] width 476 height 89
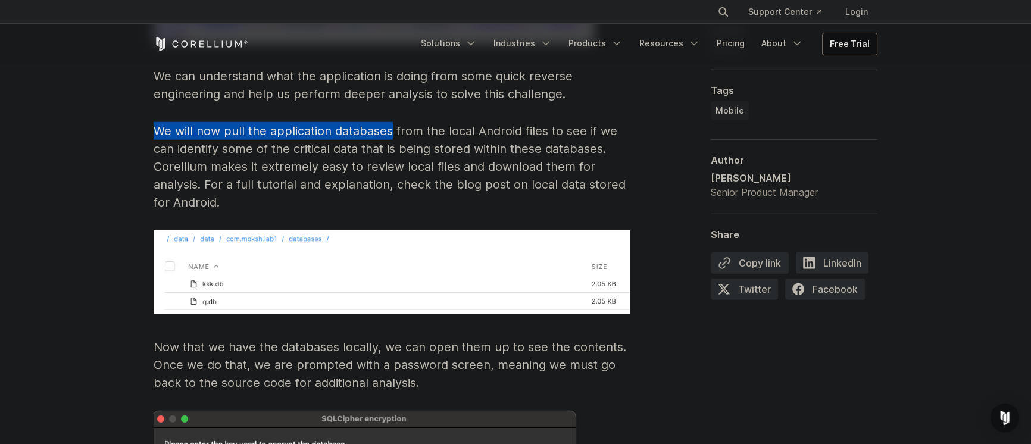
drag, startPoint x: 163, startPoint y: 114, endPoint x: 335, endPoint y: 116, distance: 172.1
click at [335, 122] on p "We will now pull the application databases from the local Android files to see …" at bounding box center [392, 166] width 476 height 89
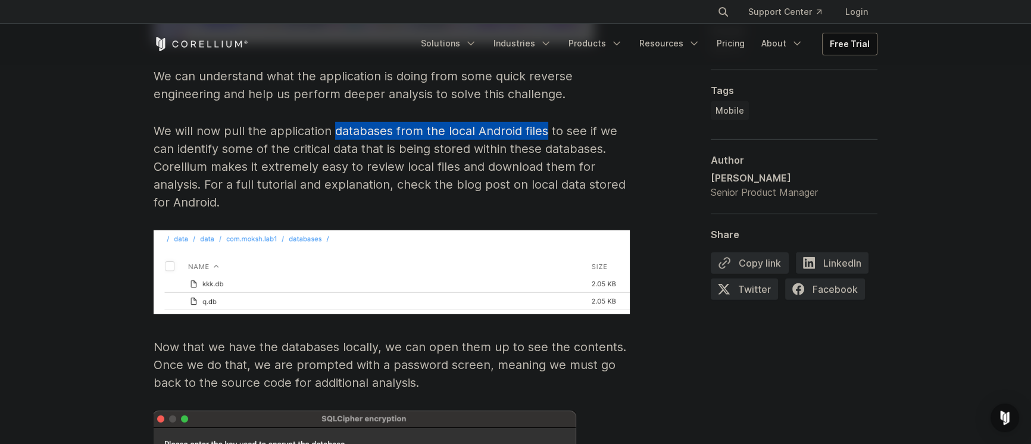
drag, startPoint x: 335, startPoint y: 116, endPoint x: 524, endPoint y: 115, distance: 189.3
click at [523, 122] on p "We will now pull the application databases from the local Android files to see …" at bounding box center [392, 166] width 476 height 89
click at [524, 122] on p "We will now pull the application databases from the local Android files to see …" at bounding box center [392, 166] width 476 height 89
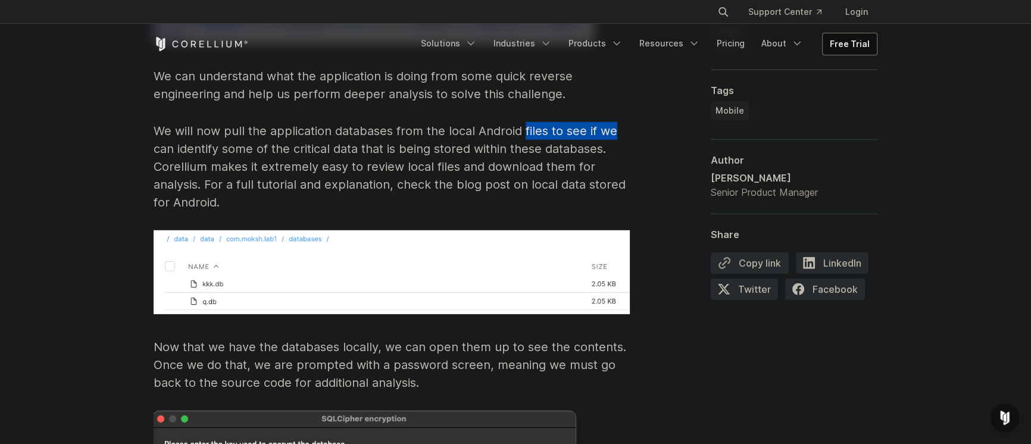
drag, startPoint x: 524, startPoint y: 115, endPoint x: 619, endPoint y: 117, distance: 95.3
click at [619, 122] on p "We will now pull the application databases from the local Android files to see …" at bounding box center [392, 166] width 476 height 89
click at [244, 126] on p "We will now pull the application databases from the local Android files to see …" at bounding box center [392, 166] width 476 height 89
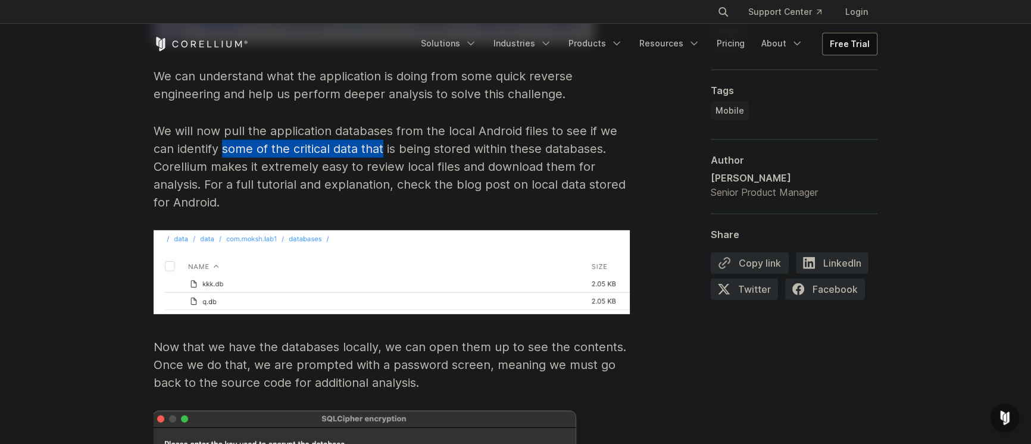
drag, startPoint x: 244, startPoint y: 126, endPoint x: 403, endPoint y: 134, distance: 159.2
click at [401, 135] on p "We will now pull the application databases from the local Android files to see …" at bounding box center [392, 166] width 476 height 89
click at [404, 134] on p "We will now pull the application databases from the local Android files to see …" at bounding box center [392, 166] width 476 height 89
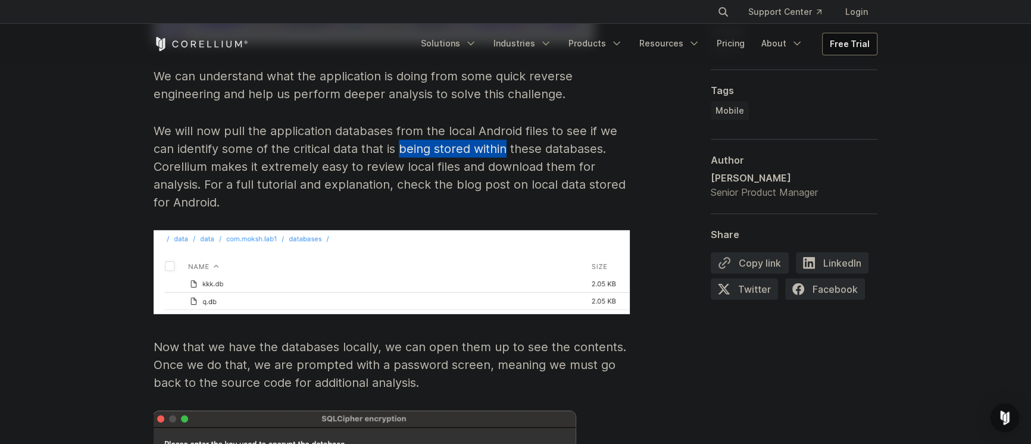
drag, startPoint x: 404, startPoint y: 134, endPoint x: 505, endPoint y: 135, distance: 101.8
click at [505, 135] on p "We will now pull the application databases from the local Android files to see …" at bounding box center [392, 166] width 476 height 89
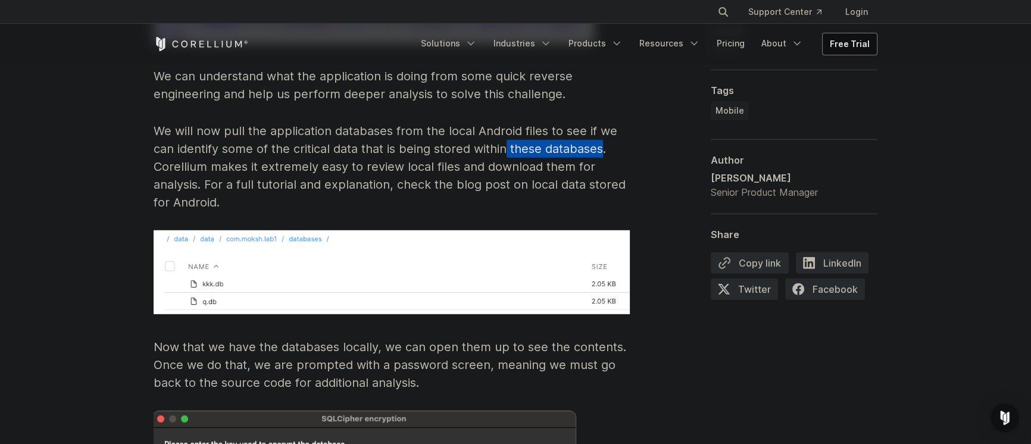
drag, startPoint x: 505, startPoint y: 135, endPoint x: 594, endPoint y: 136, distance: 88.7
click at [594, 136] on p "We will now pull the application databases from the local Android files to see …" at bounding box center [392, 166] width 476 height 89
click at [595, 136] on p "We will now pull the application databases from the local Android files to see …" at bounding box center [392, 166] width 476 height 89
click at [164, 150] on p "We will now pull the application databases from the local Android files to see …" at bounding box center [392, 166] width 476 height 89
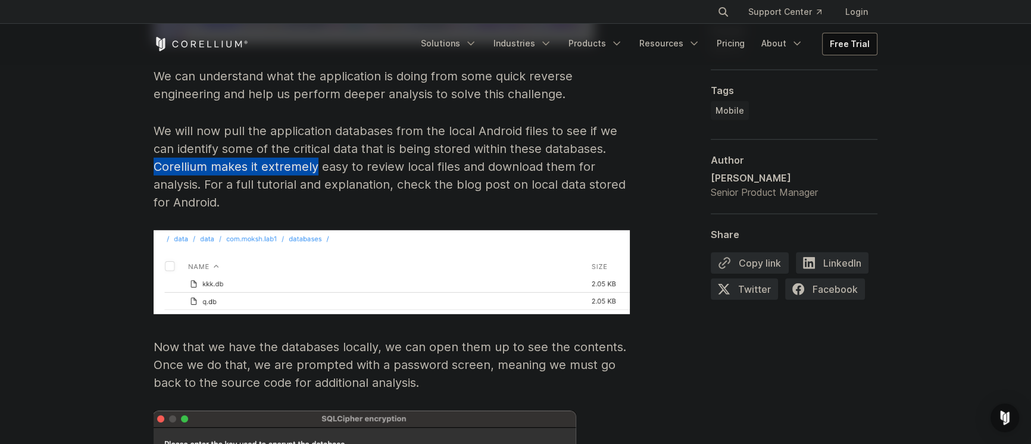
drag, startPoint x: 164, startPoint y: 150, endPoint x: 277, endPoint y: 150, distance: 113.7
click at [277, 150] on p "We will now pull the application databases from the local Android files to see …" at bounding box center [392, 166] width 476 height 89
click at [278, 150] on p "We will now pull the application databases from the local Android files to see …" at bounding box center [392, 166] width 476 height 89
drag, startPoint x: 278, startPoint y: 150, endPoint x: 345, endPoint y: 156, distance: 66.9
click at [345, 156] on p "We will now pull the application databases from the local Android files to see …" at bounding box center [392, 166] width 476 height 89
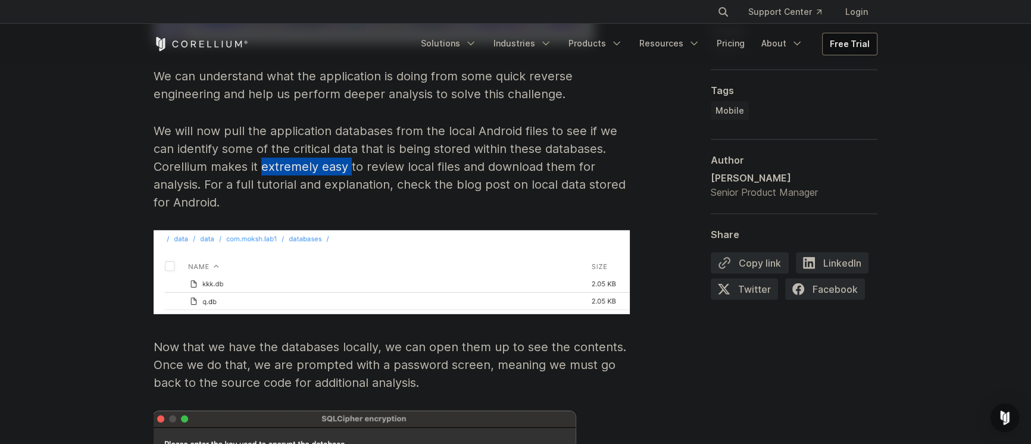
click at [345, 156] on p "We will now pull the application databases from the local Android files to see …" at bounding box center [392, 166] width 476 height 89
drag, startPoint x: 345, startPoint y: 156, endPoint x: 375, endPoint y: 157, distance: 30.4
click at [375, 157] on p "We will now pull the application databases from the local Android files to see …" at bounding box center [392, 166] width 476 height 89
click at [376, 157] on p "We will now pull the application databases from the local Android files to see …" at bounding box center [392, 166] width 476 height 89
drag, startPoint x: 376, startPoint y: 157, endPoint x: 441, endPoint y: 150, distance: 65.2
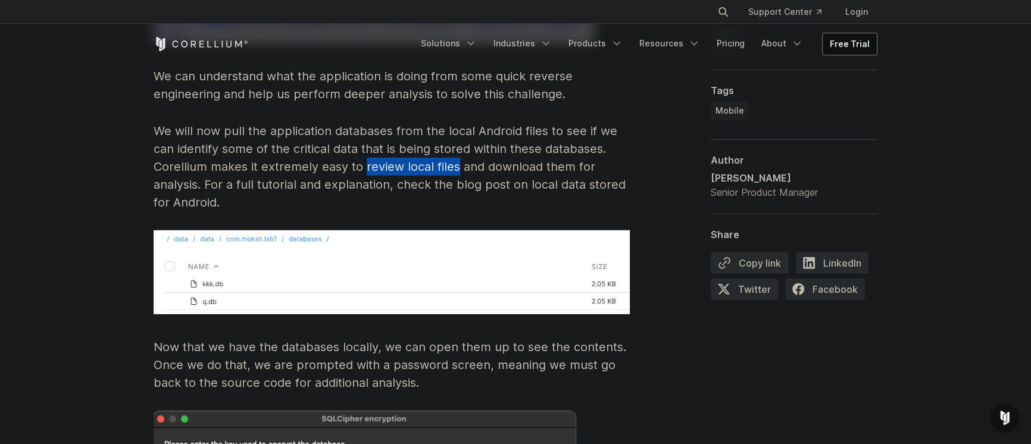
click at [441, 150] on p "We will now pull the application databases from the local Android files to see …" at bounding box center [392, 166] width 476 height 89
click at [305, 151] on p "We will now pull the application databases from the local Android files to see …" at bounding box center [392, 166] width 476 height 89
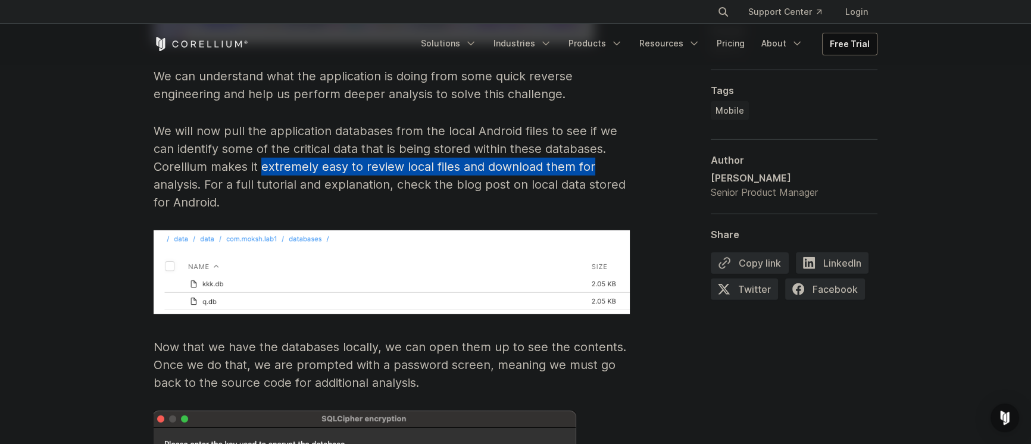
drag, startPoint x: 305, startPoint y: 151, endPoint x: 586, endPoint y: 156, distance: 281.1
click at [586, 156] on p "We will now pull the application databases from the local Android files to see …" at bounding box center [392, 166] width 476 height 89
click at [589, 156] on p "We will now pull the application databases from the local Android files to see …" at bounding box center [392, 166] width 476 height 89
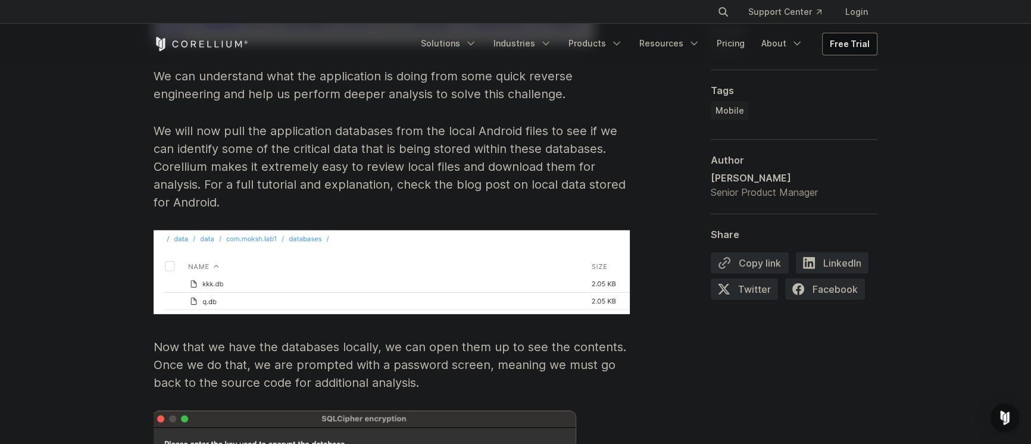
click at [214, 166] on p "We will now pull the application databases from the local Android files to see …" at bounding box center [392, 166] width 476 height 89
drag, startPoint x: 214, startPoint y: 166, endPoint x: 440, endPoint y: 167, distance: 226.2
click at [439, 167] on p "We will now pull the application databases from the local Android files to see …" at bounding box center [392, 166] width 476 height 89
click at [440, 167] on p "We will now pull the application databases from the local Android files to see …" at bounding box center [392, 166] width 476 height 89
drag, startPoint x: 440, startPoint y: 167, endPoint x: 597, endPoint y: 169, distance: 156.6
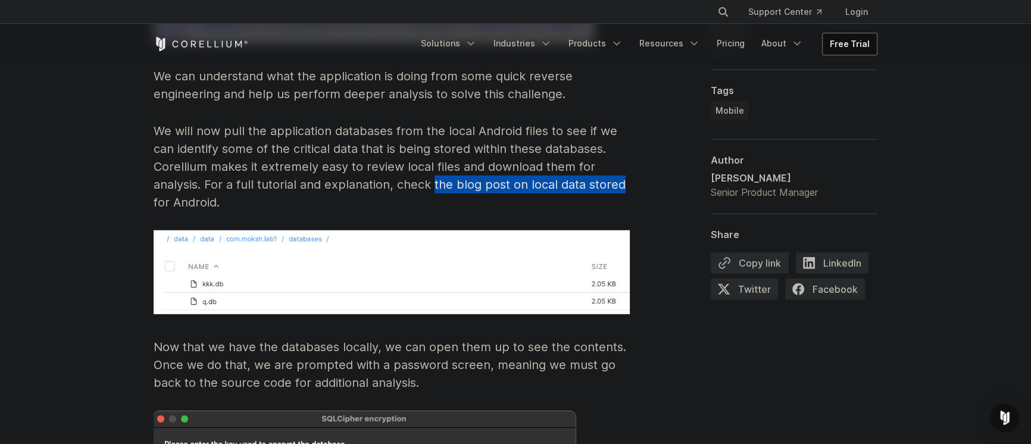
click at [597, 169] on p "We will now pull the application databases from the local Android files to see …" at bounding box center [392, 166] width 476 height 89
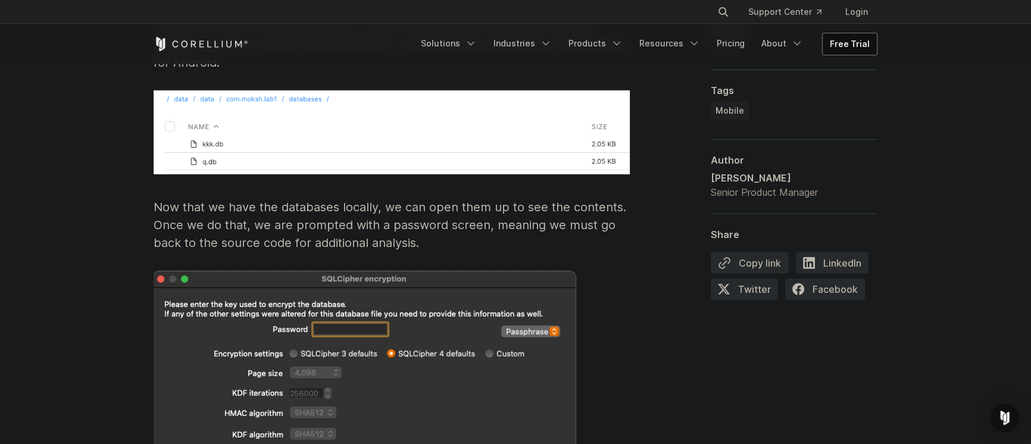
scroll to position [4537, 0]
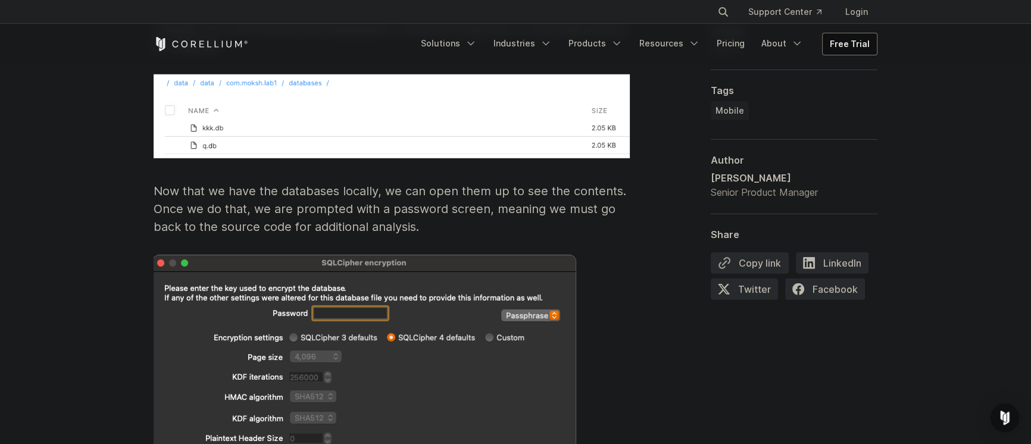
click at [167, 182] on p "Now that we have the databases locally, we can open them up to see the contents…" at bounding box center [392, 209] width 476 height 54
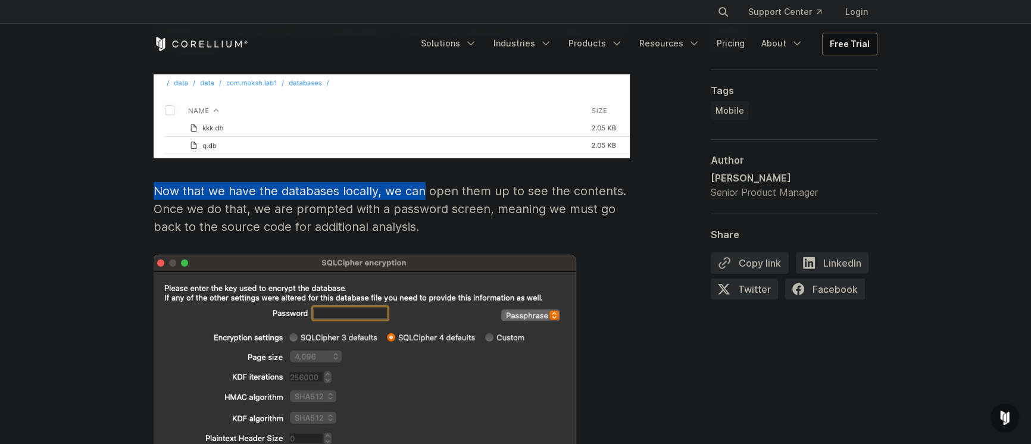
drag, startPoint x: 167, startPoint y: 171, endPoint x: 417, endPoint y: 173, distance: 250.1
click at [417, 182] on p "Now that we have the databases locally, we can open them up to see the contents…" at bounding box center [392, 209] width 476 height 54
drag, startPoint x: 417, startPoint y: 173, endPoint x: 254, endPoint y: 180, distance: 163.3
click at [258, 182] on p "Now that we have the databases locally, we can open them up to see the contents…" at bounding box center [392, 209] width 476 height 54
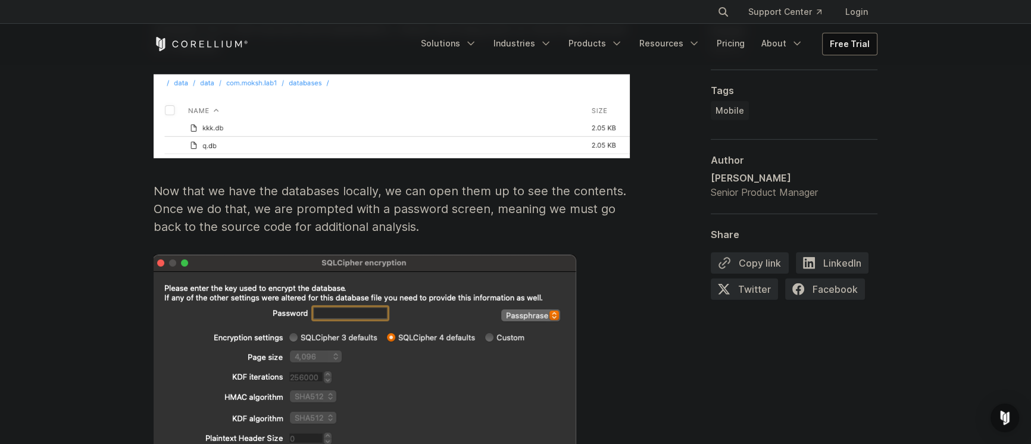
click at [239, 186] on p "Now that we have the databases locally, we can open them up to see the contents…" at bounding box center [392, 209] width 476 height 54
drag, startPoint x: 239, startPoint y: 186, endPoint x: 276, endPoint y: 189, distance: 36.4
click at [276, 189] on p "Now that we have the databases locally, we can open them up to see the contents…" at bounding box center [392, 209] width 476 height 54
click at [276, 191] on p "Now that we have the databases locally, we can open them up to see the contents…" at bounding box center [392, 209] width 476 height 54
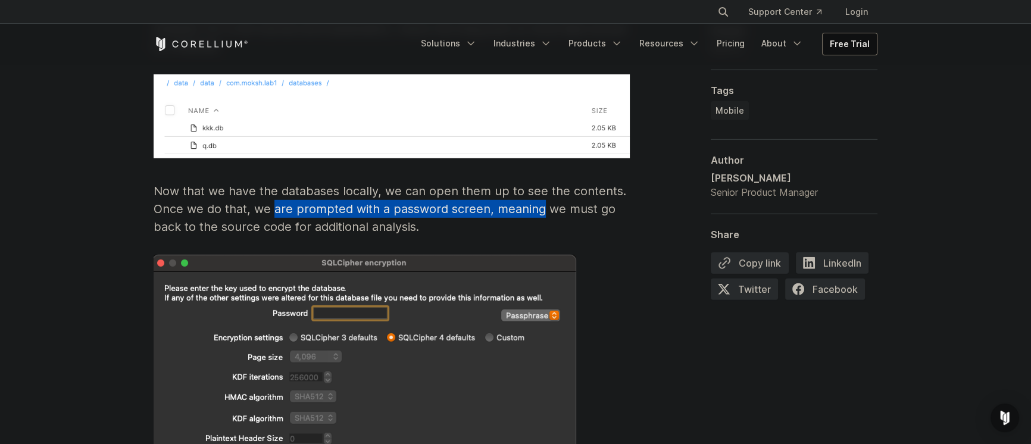
drag, startPoint x: 276, startPoint y: 191, endPoint x: 533, endPoint y: 191, distance: 257.2
click at [533, 191] on p "Now that we have the databases locally, we can open them up to see the contents…" at bounding box center [392, 209] width 476 height 54
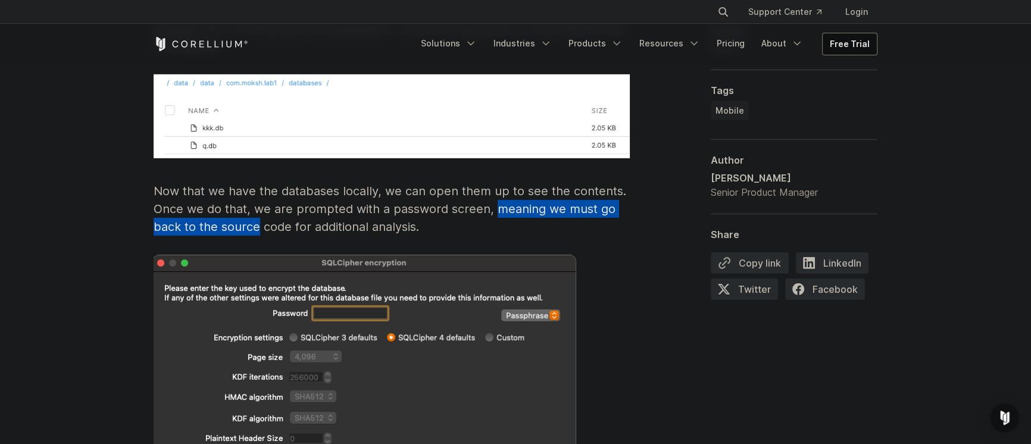
drag, startPoint x: 533, startPoint y: 191, endPoint x: 231, endPoint y: 208, distance: 302.4
click at [232, 208] on p "Now that we have the databases locally, we can open them up to see the contents…" at bounding box center [392, 209] width 476 height 54
click at [231, 208] on p "Now that we have the databases locally, we can open them up to see the contents…" at bounding box center [392, 209] width 476 height 54
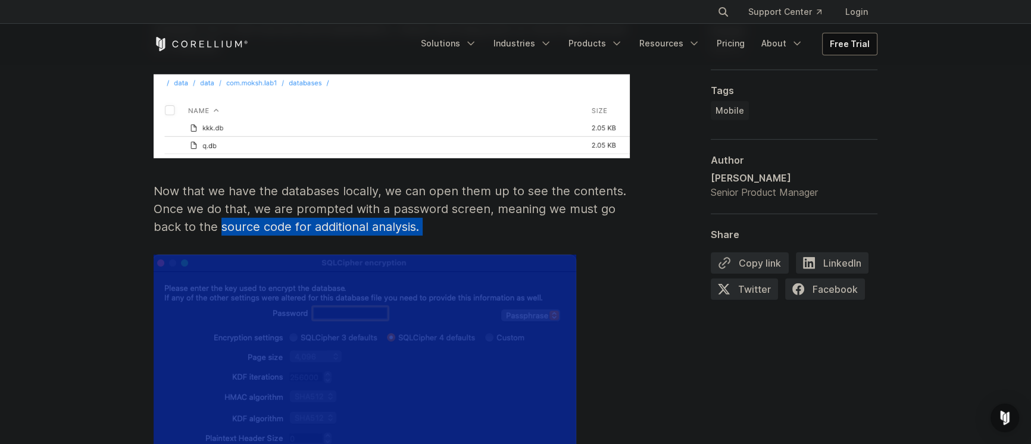
drag, startPoint x: 231, startPoint y: 208, endPoint x: 448, endPoint y: 210, distance: 217.3
click at [447, 210] on p "Now that we have the databases locally, we can open them up to see the contents…" at bounding box center [392, 209] width 476 height 54
click at [450, 209] on p "Now that we have the databases locally, we can open them up to see the contents…" at bounding box center [392, 209] width 476 height 54
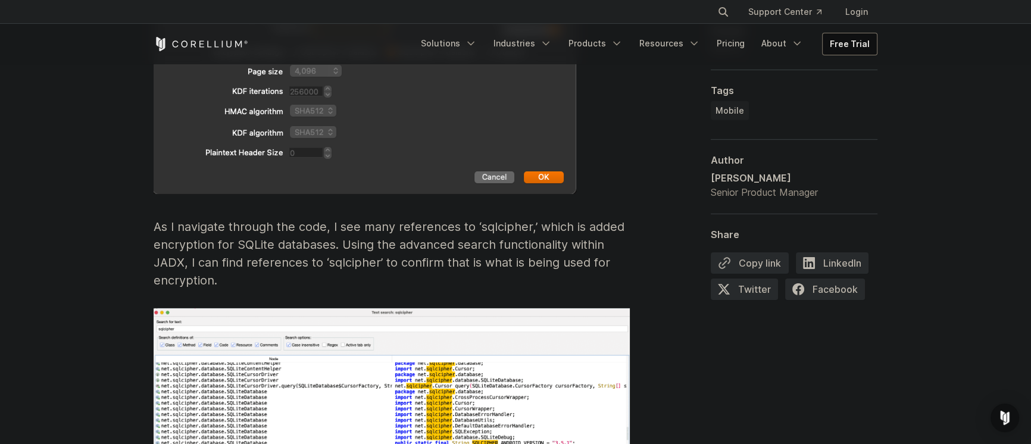
scroll to position [4848, 0]
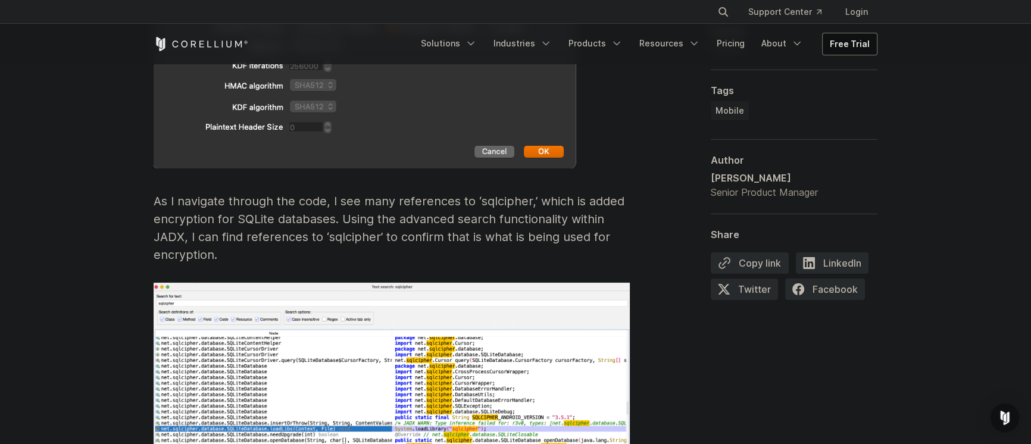
click at [186, 192] on p "As I navigate through the code, I see many references to ‘sqlcipher,’ which is …" at bounding box center [392, 227] width 476 height 71
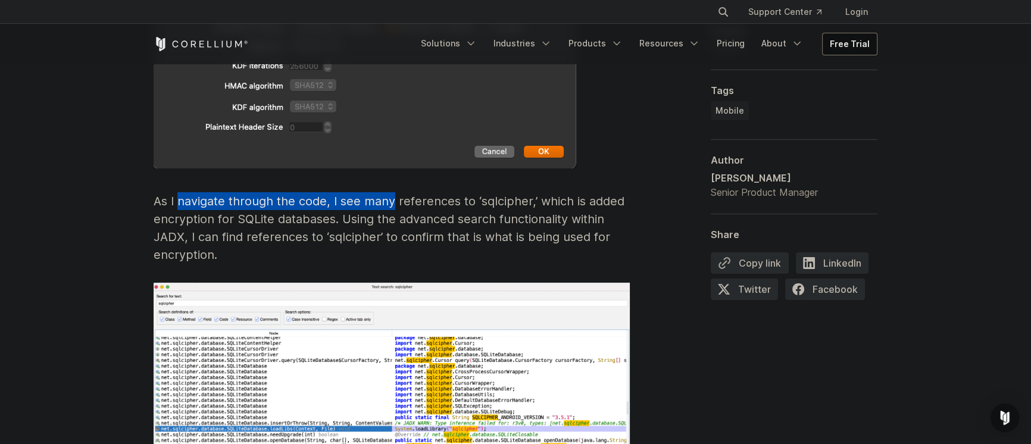
drag, startPoint x: 186, startPoint y: 184, endPoint x: 372, endPoint y: 185, distance: 186.4
click at [372, 192] on p "As I navigate through the code, I see many references to ‘sqlcipher,’ which is …" at bounding box center [392, 227] width 476 height 71
click at [374, 192] on p "As I navigate through the code, I see many references to ‘sqlcipher,’ which is …" at bounding box center [392, 227] width 476 height 71
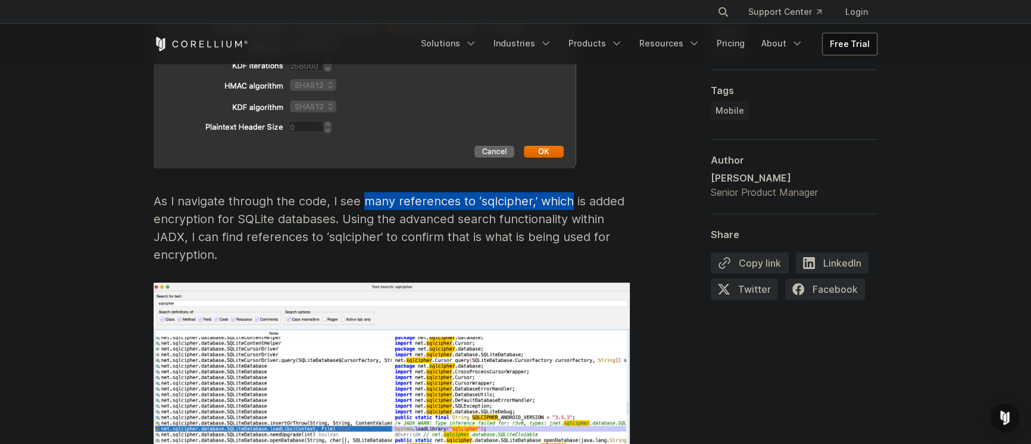
drag, startPoint x: 374, startPoint y: 183, endPoint x: 553, endPoint y: 184, distance: 179.2
click at [553, 192] on p "As I navigate through the code, I see many references to ‘sqlcipher,’ which is …" at bounding box center [392, 227] width 476 height 71
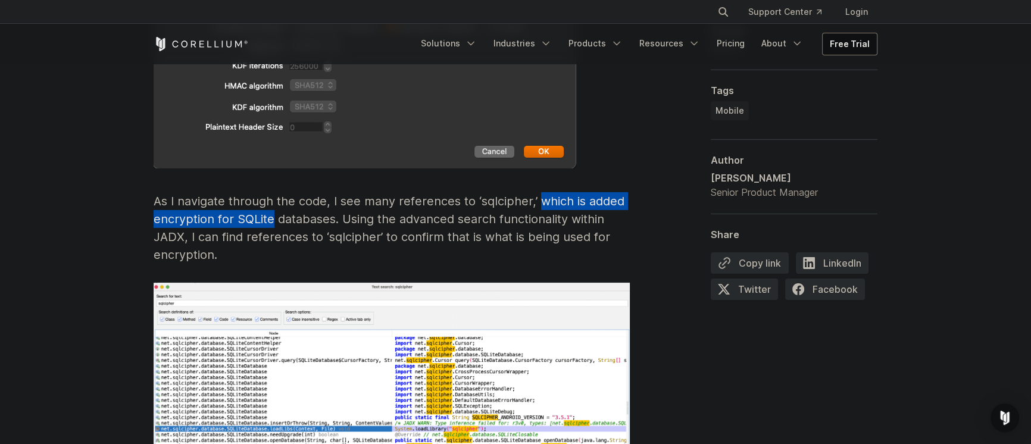
drag, startPoint x: 553, startPoint y: 184, endPoint x: 268, endPoint y: 203, distance: 285.8
click at [268, 203] on p "As I navigate through the code, I see many references to ‘sqlcipher,’ which is …" at bounding box center [392, 227] width 476 height 71
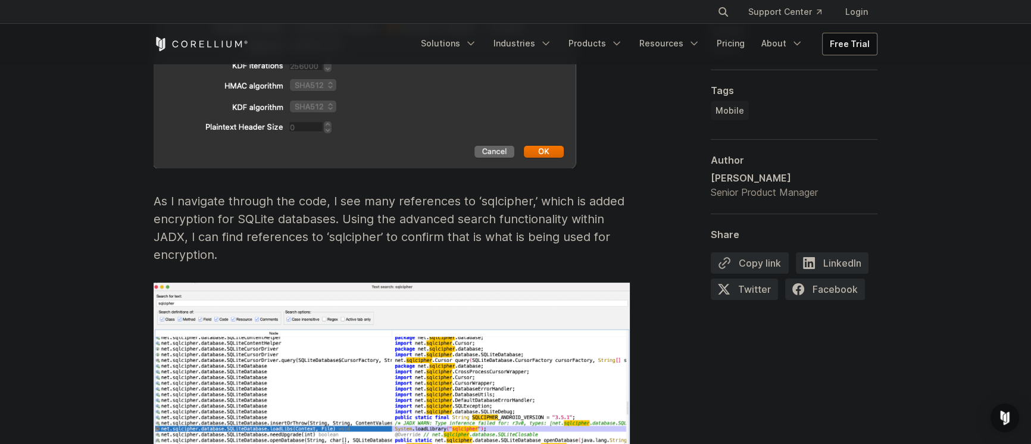
click at [358, 205] on p "As I navigate through the code, I see many references to ‘sqlcipher,’ which is …" at bounding box center [392, 227] width 476 height 71
drag, startPoint x: 358, startPoint y: 205, endPoint x: 480, endPoint y: 204, distance: 122.7
click at [480, 204] on p "As I navigate through the code, I see many references to ‘sqlcipher,’ which is …" at bounding box center [392, 227] width 476 height 71
click at [483, 203] on p "As I navigate through the code, I see many references to ‘sqlcipher,’ which is …" at bounding box center [392, 227] width 476 height 71
drag, startPoint x: 483, startPoint y: 203, endPoint x: 601, endPoint y: 204, distance: 117.9
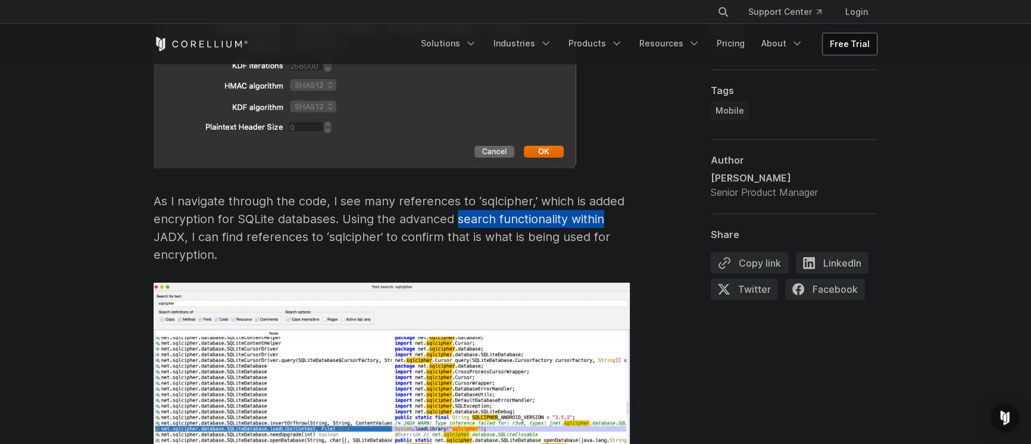
click at [601, 204] on p "As I navigate through the code, I see many references to ‘sqlcipher,’ which is …" at bounding box center [392, 227] width 476 height 71
click at [190, 216] on p "As I navigate through the code, I see many references to ‘sqlcipher,’ which is …" at bounding box center [392, 227] width 476 height 71
drag, startPoint x: 190, startPoint y: 216, endPoint x: 209, endPoint y: 217, distance: 19.1
click at [209, 217] on p "As I navigate through the code, I see many references to ‘sqlcipher,’ which is …" at bounding box center [392, 227] width 476 height 71
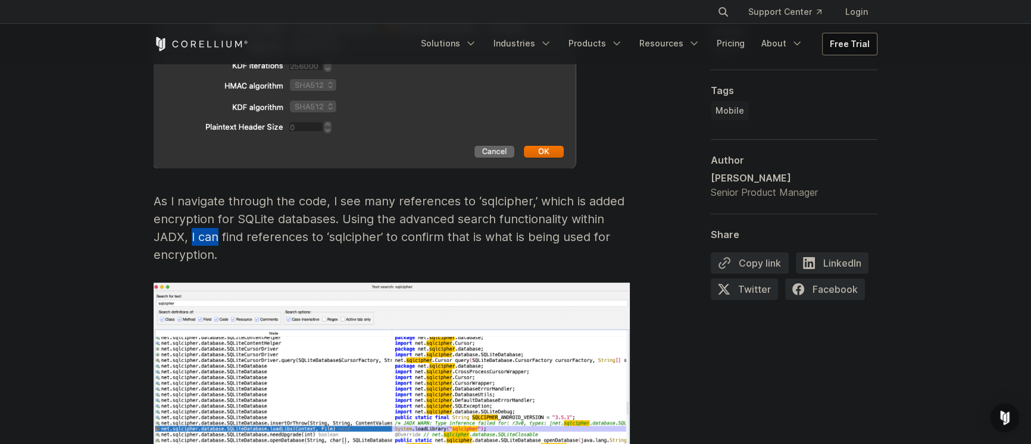
click at [209, 217] on p "As I navigate through the code, I see many references to ‘sqlcipher,’ which is …" at bounding box center [392, 227] width 476 height 71
drag
click at [378, 224] on p "As I navigate through the code, I see many references to ‘sqlcipher,’ which is …" at bounding box center [392, 227] width 476 height 71
click at [405, 222] on p "As I navigate through the code, I see many references to ‘sqlcipher,’ which is …" at bounding box center [392, 227] width 476 height 71
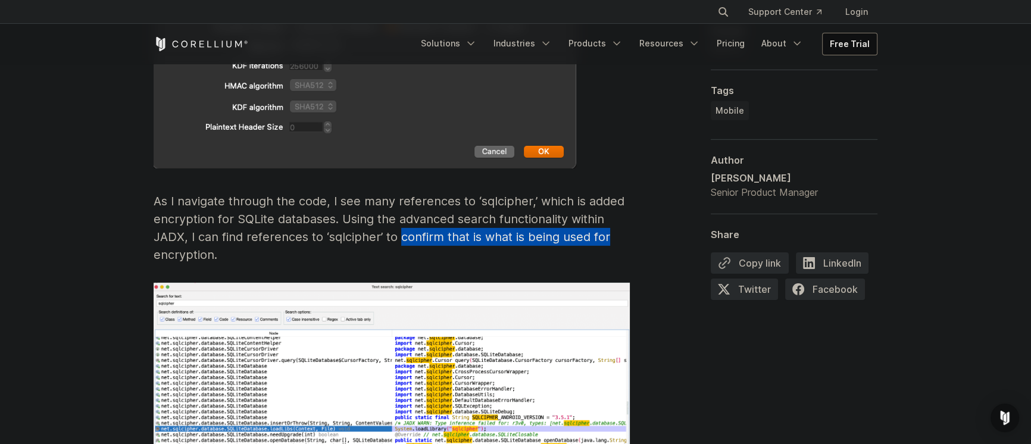
click at [603, 220] on p "As I navigate through the code, I see many references to ‘sqlcipher,’ which is …" at bounding box center [392, 227] width 476 height 71
click at [603, 219] on p "As I navigate through the code, I see many references to ‘sqlcipher,’ which is …" at bounding box center [392, 227] width 476 height 71
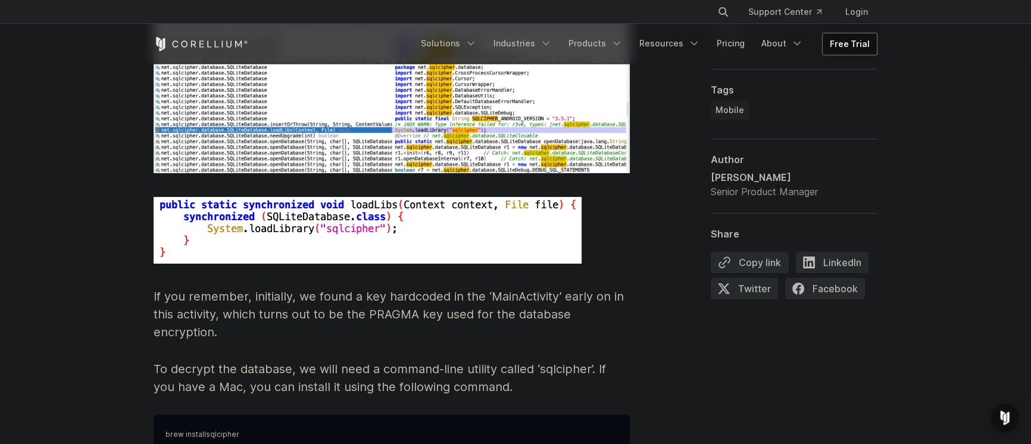
scroll to position [5160, 0]
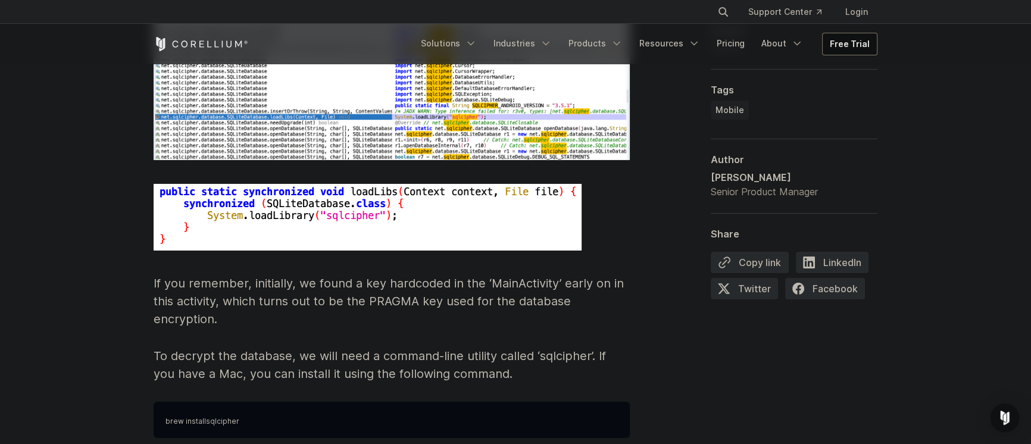
click at [246, 274] on p "If you remember, initially, we found a key hardcoded in the ‘MainActivity’ earl…" at bounding box center [392, 301] width 476 height 54
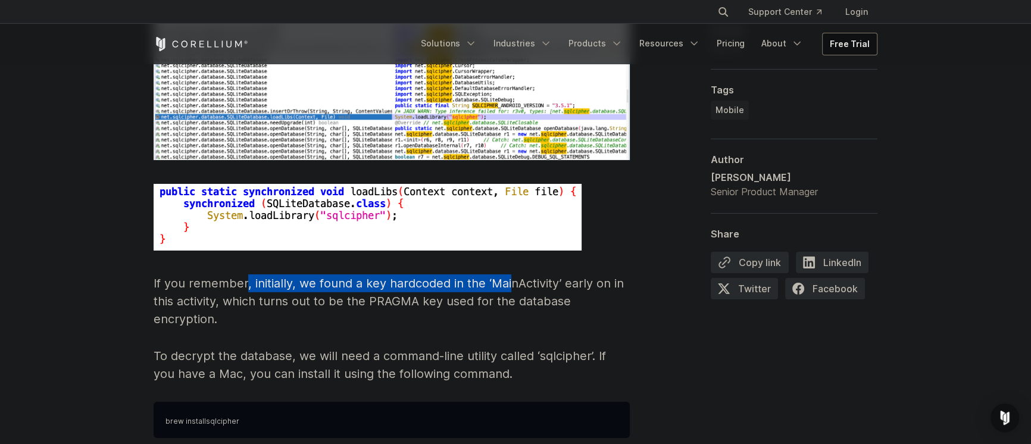
drag, startPoint x: 246, startPoint y: 265, endPoint x: 512, endPoint y: 263, distance: 266.1
click at [511, 274] on p "If you remember, initially, we found a key hardcoded in the ‘MainActivity’ earl…" at bounding box center [392, 301] width 476 height 54
click at [512, 274] on p "If you remember, initially, we found a key hardcoded in the ‘MainActivity’ earl…" at bounding box center [392, 301] width 476 height 54
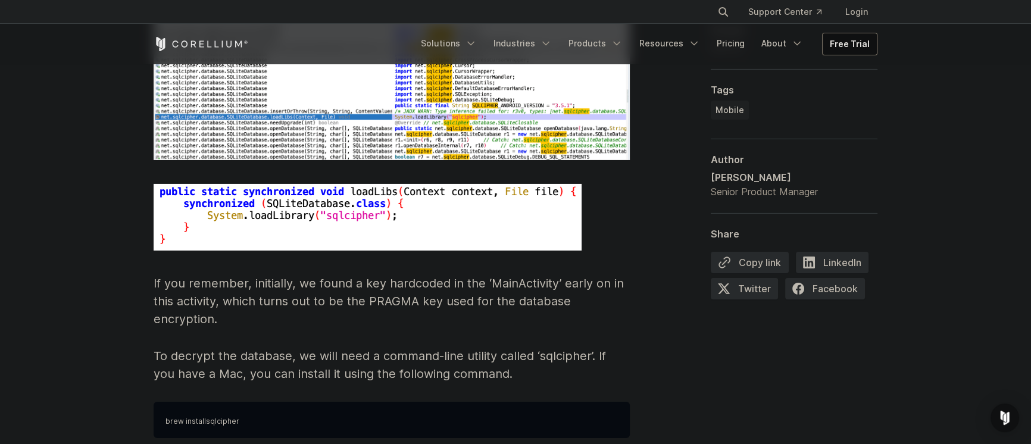
click at [279, 283] on p "If you remember, initially, we found a key hardcoded in the ‘MainActivity’ earl…" at bounding box center [392, 301] width 476 height 54
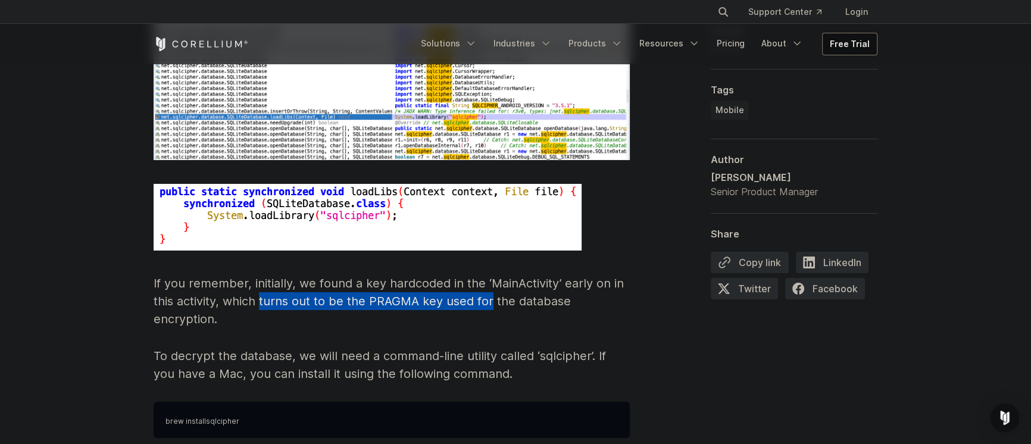
drag, startPoint x: 279, startPoint y: 283, endPoint x: 492, endPoint y: 282, distance: 212.6
click at [492, 282] on p "If you remember, initially, we found a key hardcoded in the ‘MainActivity’ earl…" at bounding box center [392, 301] width 476 height 54
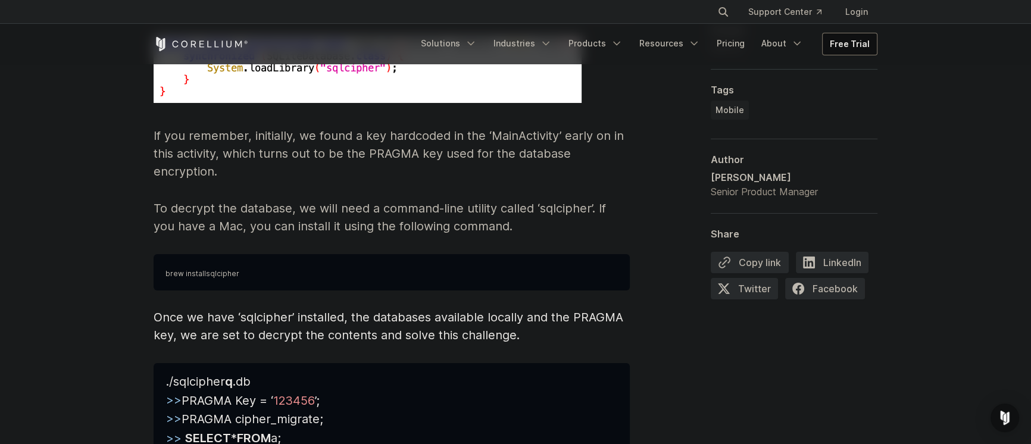
scroll to position [5316, 0]
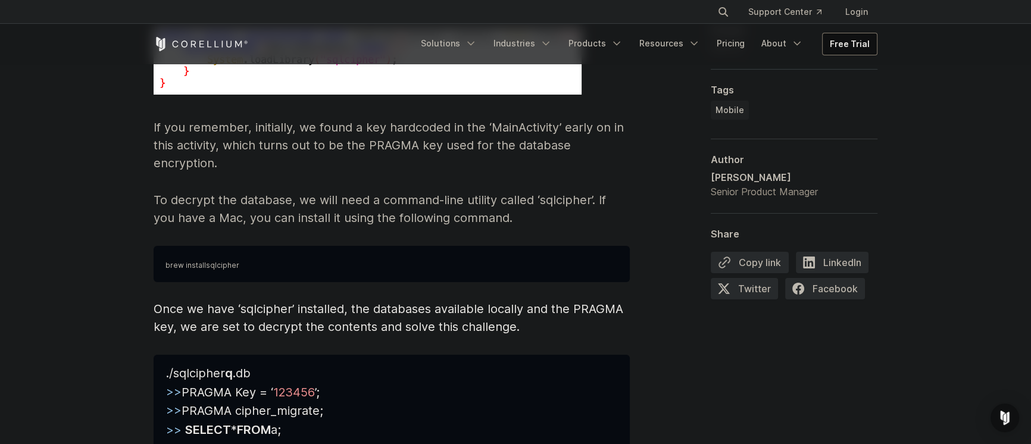
click at [154, 191] on p "To decrypt the database, we will need a command-line utility called ‘sqlcipher’…" at bounding box center [392, 209] width 476 height 36
drag, startPoint x: 154, startPoint y: 182, endPoint x: 296, endPoint y: 189, distance: 143.0
click at [286, 191] on p "To decrypt the database, we will need a command-line utility called ‘sqlcipher’…" at bounding box center [392, 209] width 476 height 36
click at [314, 191] on p "To decrypt the database, we will need a command-line utility called ‘sqlcipher’…" at bounding box center [392, 209] width 476 height 36
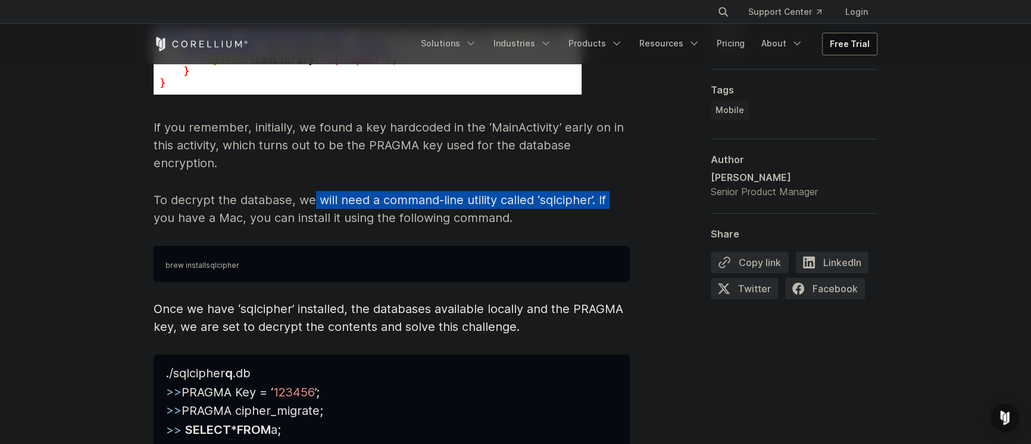
drag, startPoint x: 314, startPoint y: 191, endPoint x: 604, endPoint y: 180, distance: 290.1
click at [604, 191] on p "To decrypt the database, we will need a command-line utility called ‘sqlcipher’…" at bounding box center [392, 209] width 476 height 36
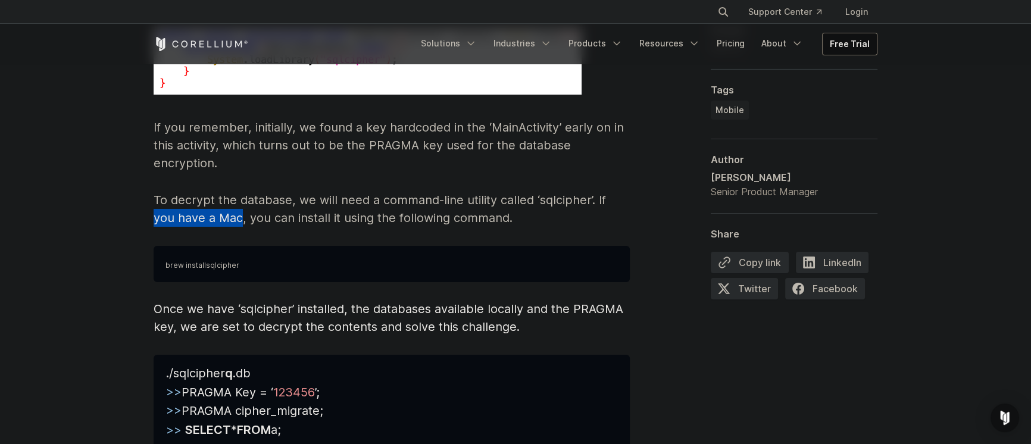
drag, startPoint x: 604, startPoint y: 180, endPoint x: 200, endPoint y: 199, distance: 404.7
click at [201, 198] on p "To decrypt the database, we will need a command-line utility called ‘sqlcipher’…" at bounding box center [392, 209] width 476 height 36
click at [200, 199] on p "To decrypt the database, we will need a command-line utility called ‘sqlcipher’…" at bounding box center [392, 209] width 476 height 36
click at [236, 204] on p "To decrypt the database, we will need a command-line utility called ‘sqlcipher’…" at bounding box center [392, 209] width 476 height 36
drag, startPoint x: 236, startPoint y: 204, endPoint x: 306, endPoint y: 202, distance: 70.3
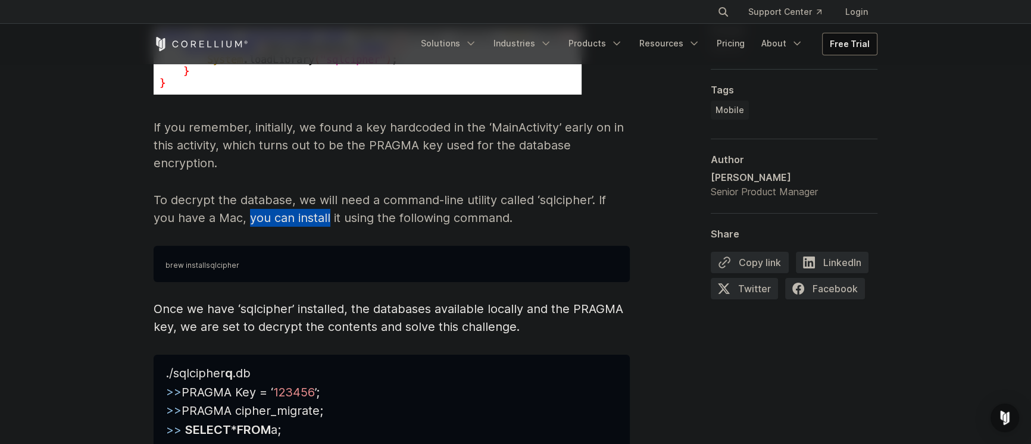
click at [306, 202] on p "To decrypt the database, we will need a command-line utility called ‘sqlcipher’…" at bounding box center [392, 209] width 476 height 36
click at [317, 202] on p "To decrypt the database, we will need a command-line utility called ‘sqlcipher’…" at bounding box center [392, 209] width 476 height 36
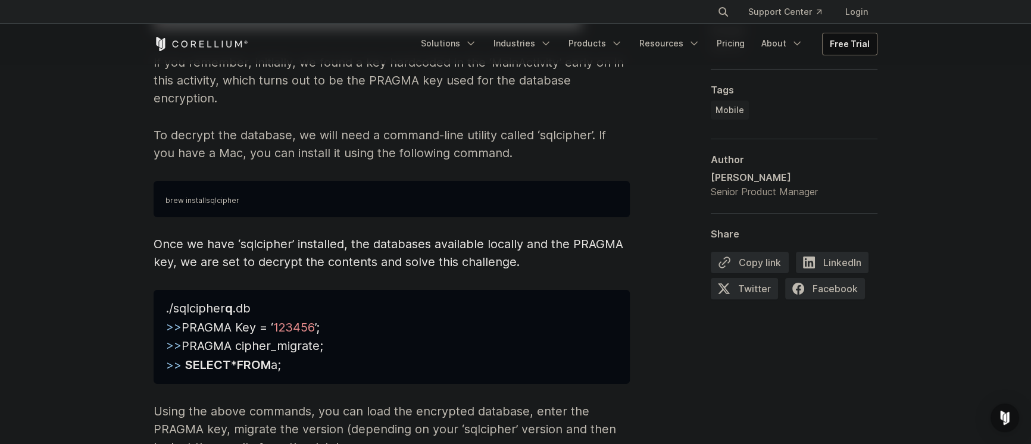
scroll to position [5472, 0]
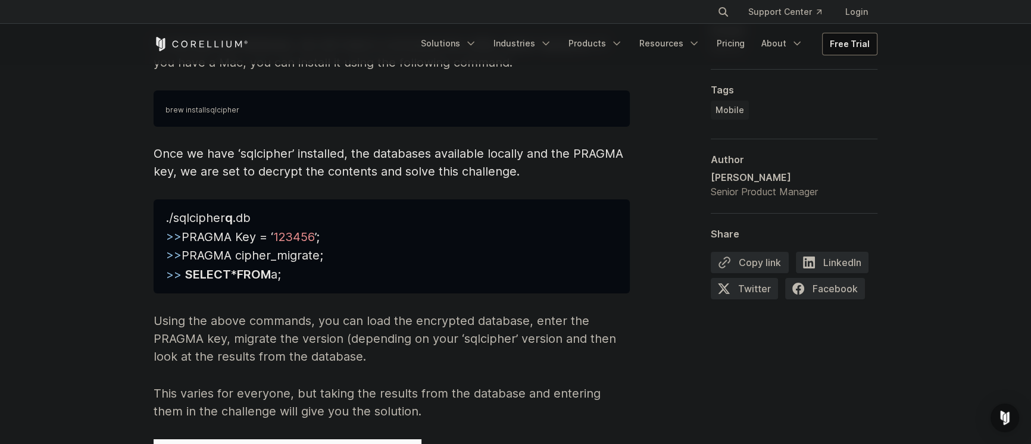
click at [232, 146] on span "Once we have ‘sqlcipher’ installed, the databases available locally and the PRA…" at bounding box center [389, 162] width 470 height 32
drag, startPoint x: 232, startPoint y: 136, endPoint x: 469, endPoint y: 136, distance: 236.4
click at [364, 146] on span "Once we have ‘sqlcipher’ installed, the databases available locally and the PRA…" at bounding box center [389, 162] width 470 height 32
click at [365, 146] on span "Once we have ‘sqlcipher’ installed, the databases available locally and the PRA…" at bounding box center [389, 162] width 470 height 32
drag, startPoint x: 469, startPoint y: 136, endPoint x: 522, endPoint y: 135, distance: 53.0
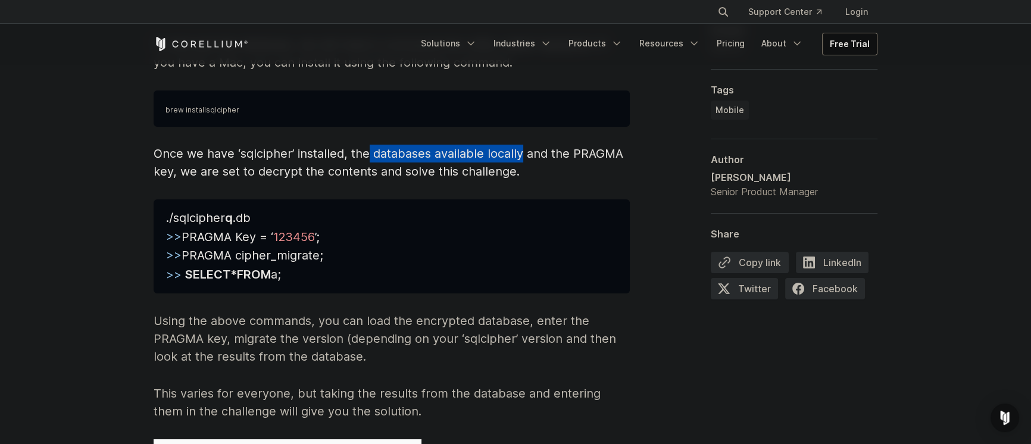
click at [520, 146] on span "Once we have ‘sqlcipher’ installed, the databases available locally and the PRA…" at bounding box center [389, 162] width 470 height 32
click at [522, 146] on span "Once we have ‘sqlcipher’ installed, the databases available locally and the PRA…" at bounding box center [389, 162] width 470 height 32
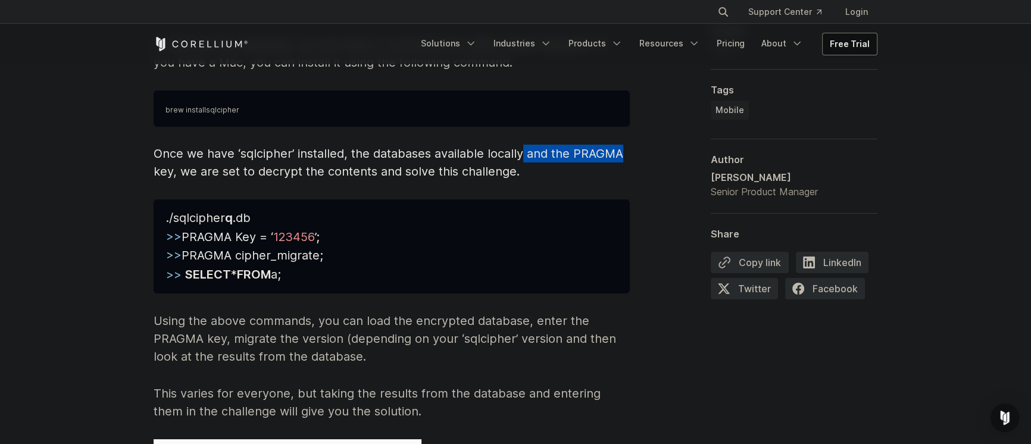
drag, startPoint x: 522, startPoint y: 135, endPoint x: 575, endPoint y: 135, distance: 53.0
click at [575, 146] on span "Once we have ‘sqlcipher’ installed, the databases available locally and the PRA…" at bounding box center [389, 162] width 470 height 32
click at [185, 156] on span "Once we have ‘sqlcipher’ installed, the databases available locally and the PRA…" at bounding box center [389, 162] width 470 height 32
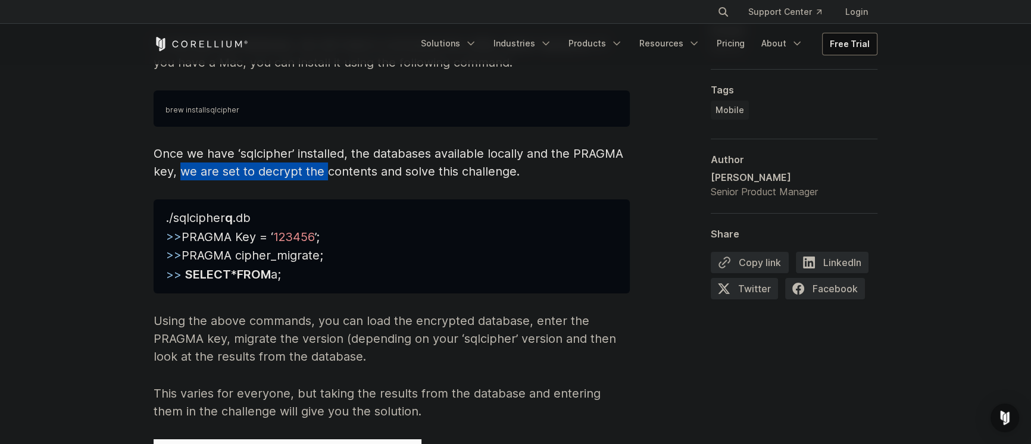
drag, startPoint x: 185, startPoint y: 156, endPoint x: 320, endPoint y: 161, distance: 134.6
click at [320, 161] on p "Once we have ‘sqlcipher’ installed, the databases available locally and the PRA…" at bounding box center [392, 163] width 476 height 36
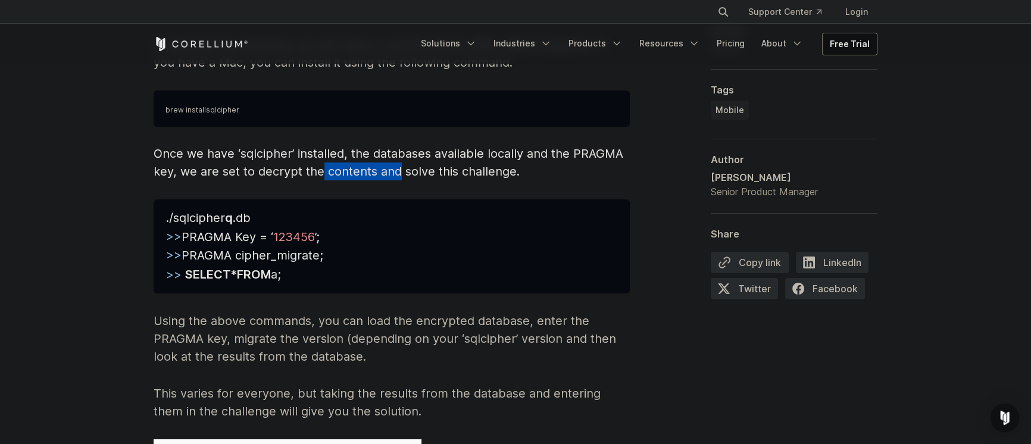
drag, startPoint x: 320, startPoint y: 161, endPoint x: 386, endPoint y: 155, distance: 66.4
click at [386, 155] on p "Once we have ‘sqlcipher’ installed, the databases available locally and the PRA…" at bounding box center [392, 163] width 476 height 36
click at [386, 155] on span "Once we have ‘sqlcipher’ installed, the databases available locally and the PRA…" at bounding box center [389, 162] width 470 height 32
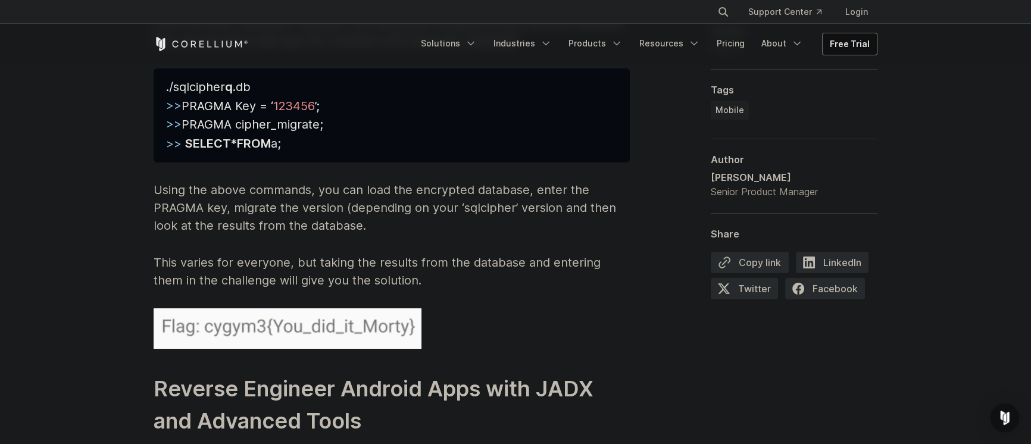
scroll to position [5628, 0]
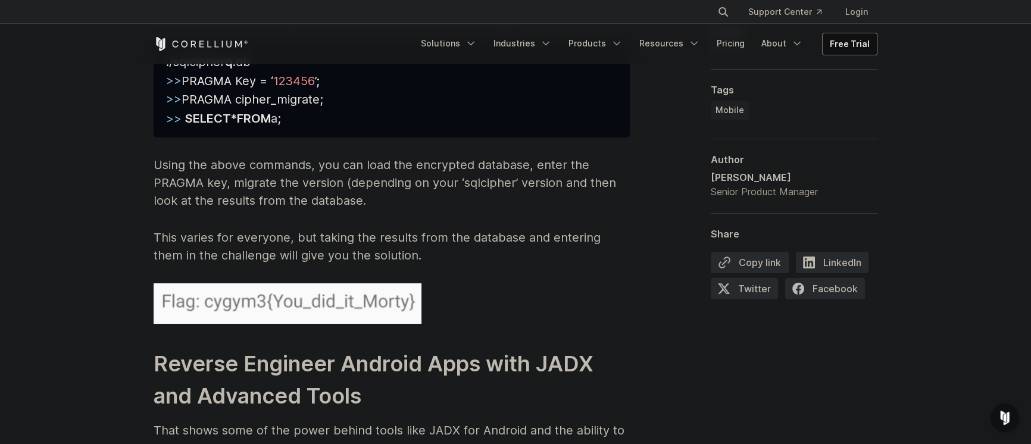
click at [161, 229] on p "This varies for everyone, but taking the results from the database and entering…" at bounding box center [392, 247] width 476 height 36
drag, startPoint x: 161, startPoint y: 224, endPoint x: 230, endPoint y: 224, distance: 68.5
click at [230, 229] on p "This varies for everyone, but taking the results from the database and entering…" at bounding box center [392, 247] width 476 height 36
click at [170, 229] on p "This varies for everyone, but taking the results from the database and entering…" at bounding box center [392, 247] width 476 height 36
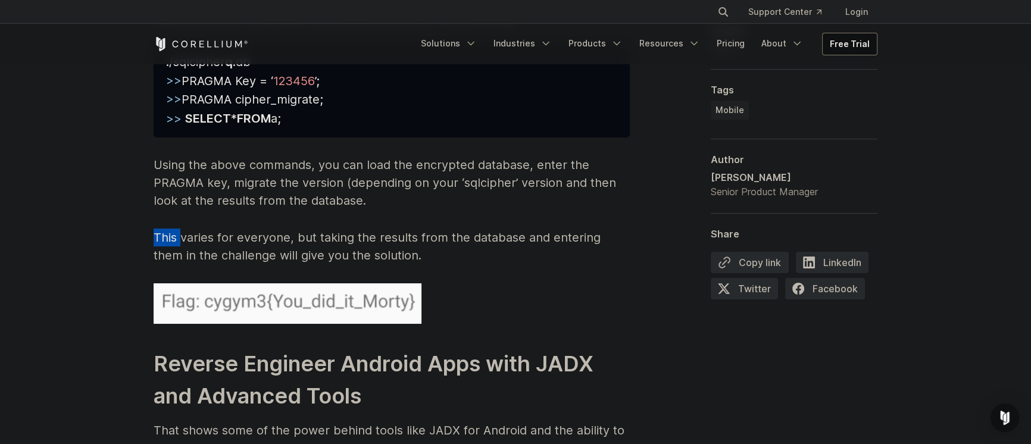
drag, startPoint x: 170, startPoint y: 220, endPoint x: 297, endPoint y: 223, distance: 127.4
click at [290, 229] on p "This varies for everyone, but taking the results from the database and entering…" at bounding box center [392, 247] width 476 height 36
click at [297, 229] on p "This varies for everyone, but taking the results from the database and entering…" at bounding box center [392, 247] width 476 height 36
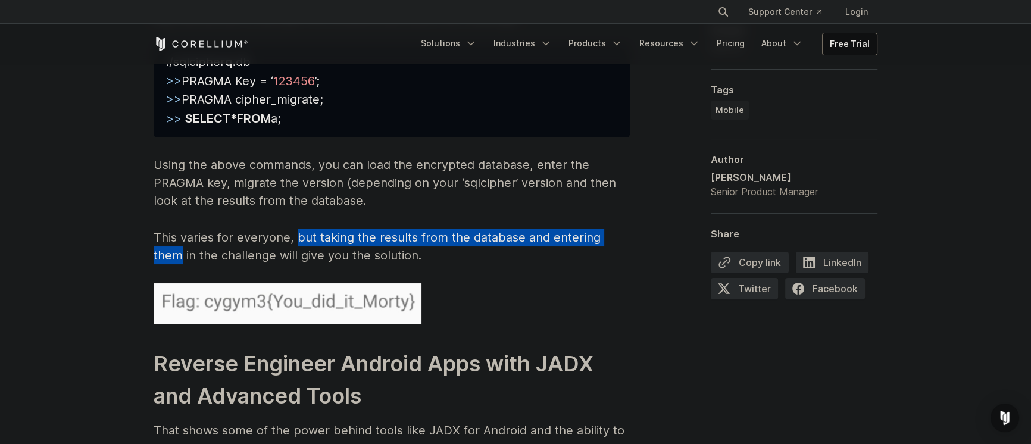
drag, startPoint x: 297, startPoint y: 222, endPoint x: 613, endPoint y: 224, distance: 315.6
click at [613, 229] on p "This varies for everyone, but taking the results from the database and entering…" at bounding box center [392, 247] width 476 height 36
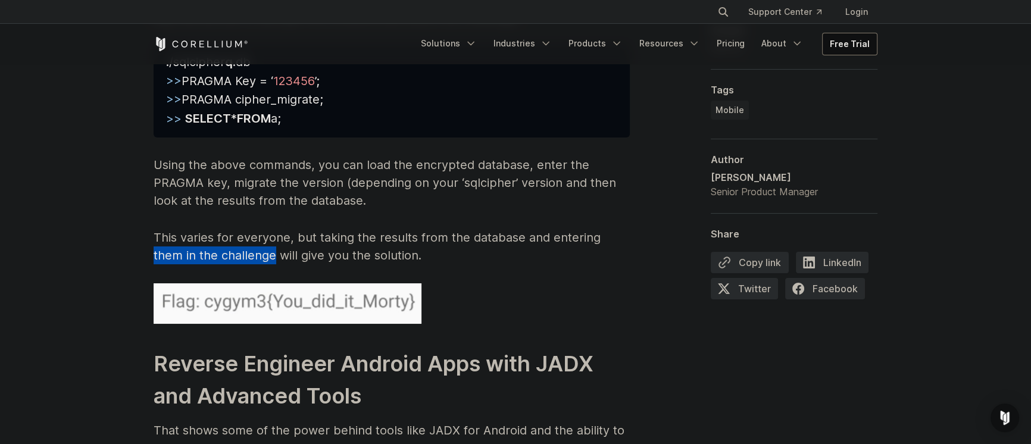
drag, startPoint x: 613, startPoint y: 225, endPoint x: 201, endPoint y: 235, distance: 411.5
click at [201, 235] on p "This varies for everyone, but taking the results from the database and entering…" at bounding box center [392, 247] width 476 height 36
drag, startPoint x: 201, startPoint y: 235, endPoint x: 161, endPoint y: 239, distance: 40.1
click at [161, 239] on p "This varies for everyone, but taking the results from the database and entering…" at bounding box center [392, 247] width 476 height 36
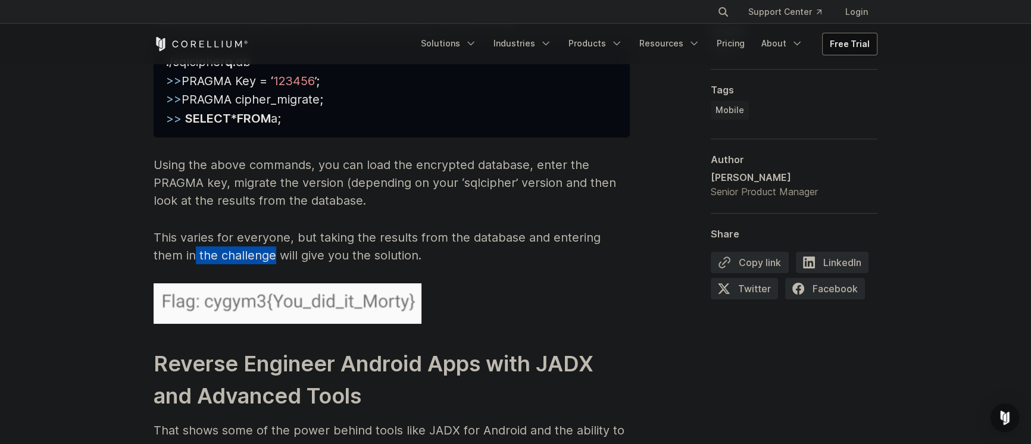
click at [161, 239] on p "This varies for everyone, but taking the results from the database and entering…" at bounding box center [392, 247] width 476 height 36
drag, startPoint x: 161, startPoint y: 239, endPoint x: 379, endPoint y: 240, distance: 217.3
click at [377, 240] on p "This varies for everyone, but taking the results from the database and entering…" at bounding box center [392, 247] width 476 height 36
click at [379, 240] on p "This varies for everyone, but taking the results from the database and entering…" at bounding box center [392, 247] width 476 height 36
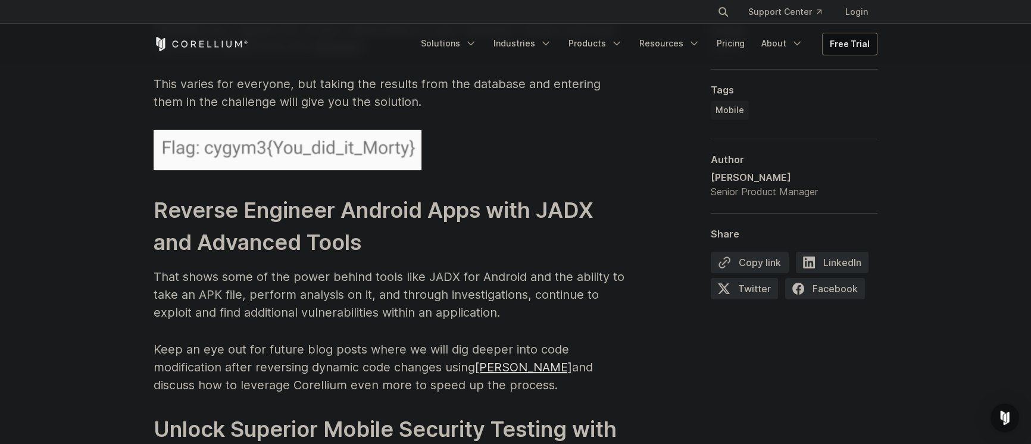
scroll to position [5784, 0]
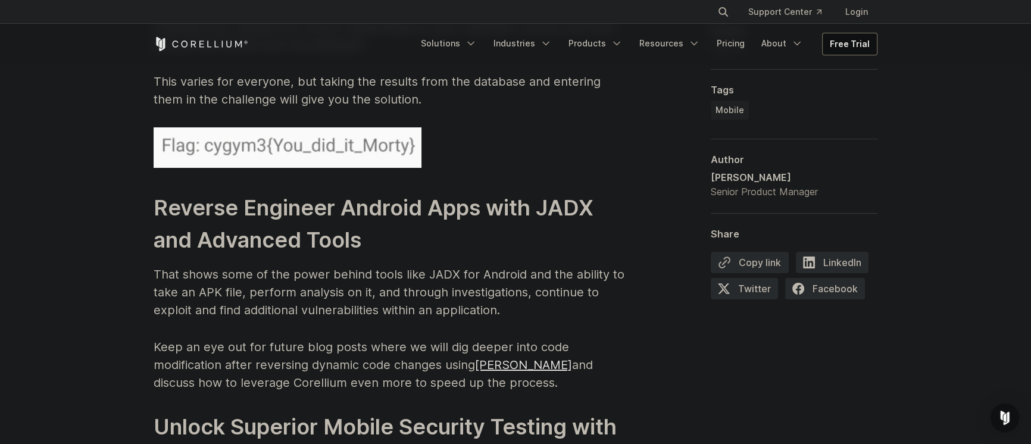
click at [164, 266] on p "That shows some of the power behind tools like JADX for Android and the ability…" at bounding box center [392, 293] width 476 height 54
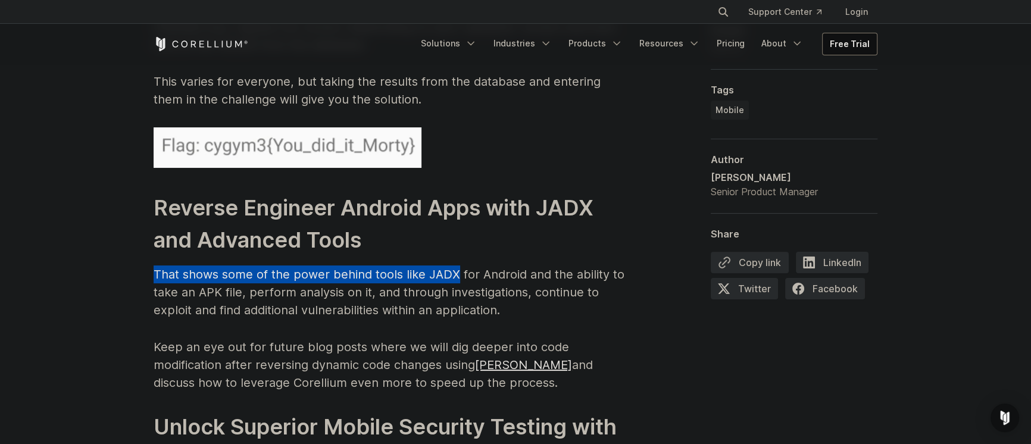
drag, startPoint x: 164, startPoint y: 255, endPoint x: 438, endPoint y: 257, distance: 273.9
click at [438, 266] on p "That shows some of the power behind tools like JADX for Android and the ability…" at bounding box center [392, 293] width 476 height 54
click at [439, 266] on p "That shows some of the power behind tools like JADX for Android and the ability…" at bounding box center [392, 293] width 476 height 54
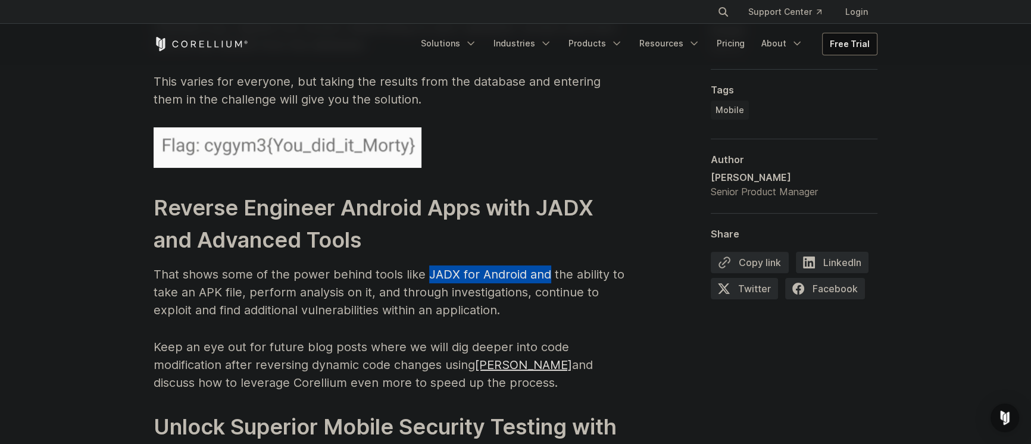
drag, startPoint x: 439, startPoint y: 257, endPoint x: 531, endPoint y: 255, distance: 92.3
click at [531, 266] on p "That shows some of the power behind tools like JADX for Android and the ability…" at bounding box center [392, 293] width 476 height 54
drag, startPoint x: 531, startPoint y: 255, endPoint x: 591, endPoint y: 256, distance: 60.1
click at [591, 266] on p "That shows some of the power behind tools like JADX for Android and the ability…" at bounding box center [392, 293] width 476 height 54
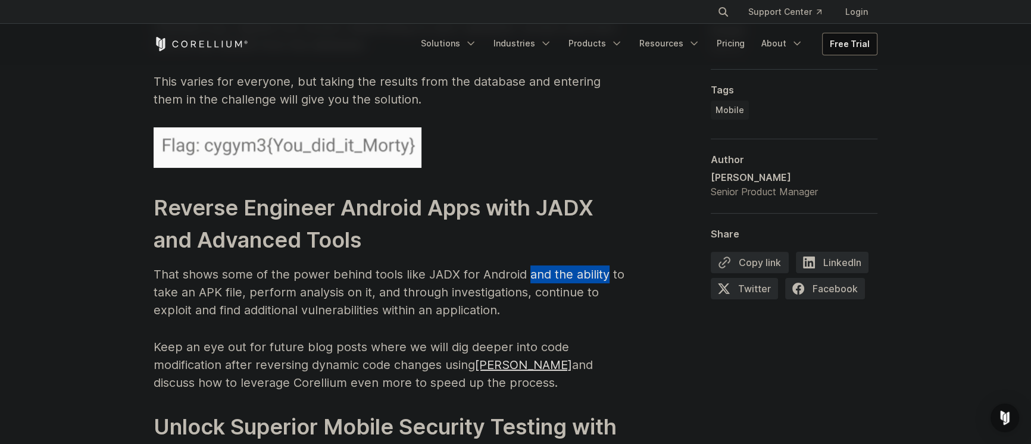
click at [601, 266] on p "That shows some of the power behind tools like JADX for Android and the ability…" at bounding box center [392, 293] width 476 height 54
drag, startPoint x: 603, startPoint y: 256, endPoint x: 273, endPoint y: 271, distance: 329.6
click at [273, 271] on p "That shows some of the power behind tools like JADX for Android and the ability…" at bounding box center [392, 293] width 476 height 54
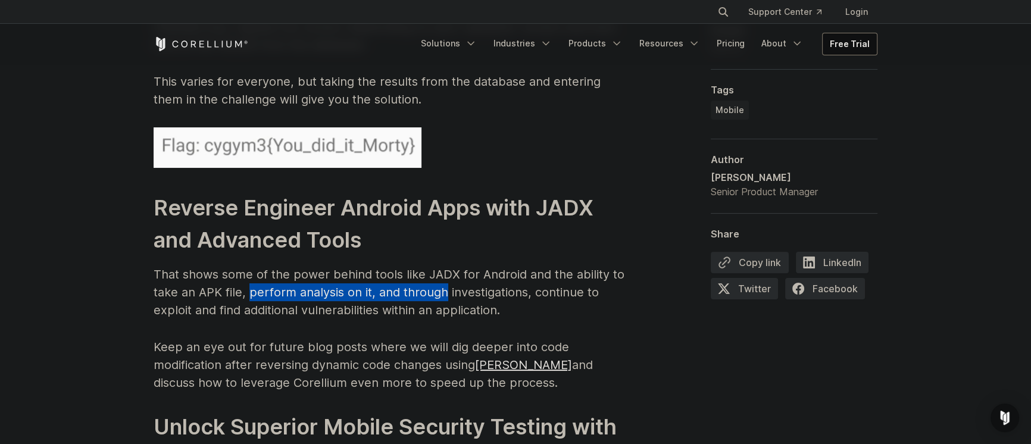
drag, startPoint x: 273, startPoint y: 271, endPoint x: 411, endPoint y: 279, distance: 138.3
click at [411, 280] on p "That shows some of the power behind tools like JADX for Android and the ability…" at bounding box center [392, 293] width 476 height 54
click at [414, 278] on p "That shows some of the power behind tools like JADX for Android and the ability…" at bounding box center [392, 293] width 476 height 54
drag, startPoint x: 414, startPoint y: 278, endPoint x: 533, endPoint y: 277, distance: 119.1
click at [533, 277] on p "That shows some of the power behind tools like JADX for Android and the ability…" at bounding box center [392, 293] width 476 height 54
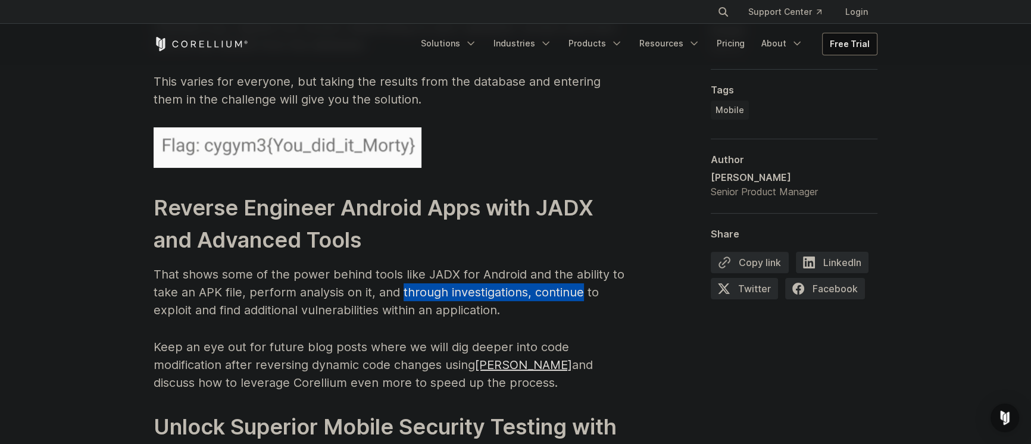
click at [533, 277] on p "That shows some of the power behind tools like JADX for Android and the ability…" at bounding box center [392, 293] width 476 height 54
click at [535, 279] on p "That shows some of the power behind tools like JADX for Android and the ability…" at bounding box center [392, 293] width 476 height 54
drag, startPoint x: 535, startPoint y: 279, endPoint x: 223, endPoint y: 291, distance: 312.2
click at [223, 291] on p "That shows some of the power behind tools like JADX for Android and the ability…" at bounding box center [392, 293] width 476 height 54
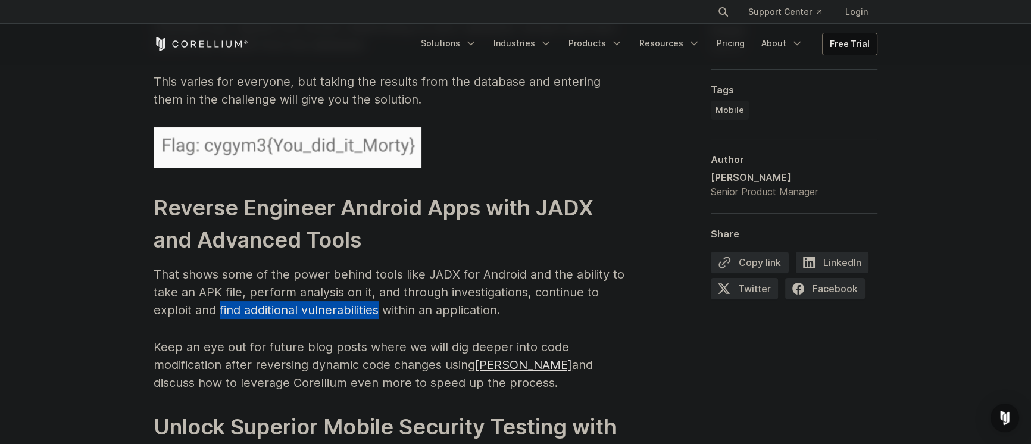
drag, startPoint x: 223, startPoint y: 291, endPoint x: 358, endPoint y: 292, distance: 134.6
click at [360, 291] on p "That shows some of the power behind tools like JADX for Android and the ability…" at bounding box center [392, 293] width 476 height 54
click at [355, 294] on p "That shows some of the power behind tools like JADX for Android and the ability…" at bounding box center [392, 293] width 476 height 54
click at [160, 338] on p "Keep an eye out for future blog posts where we will dig deeper into code modifi…" at bounding box center [392, 365] width 476 height 54
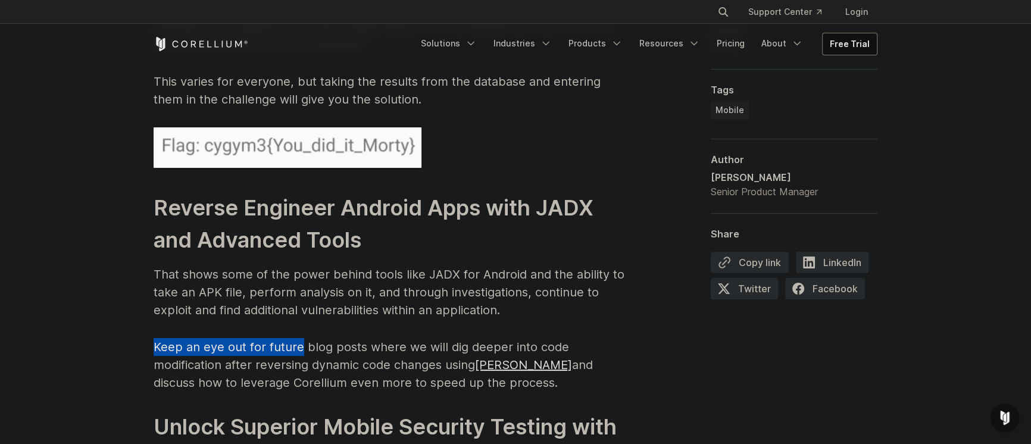
drag, startPoint x: 160, startPoint y: 326, endPoint x: 275, endPoint y: 332, distance: 115.7
click at [274, 338] on p "Keep an eye out for future blog posts where we will dig deeper into code modifi…" at bounding box center [392, 365] width 476 height 54
click at [275, 338] on p "Keep an eye out for future blog posts where we will dig deeper into code modifi…" at bounding box center [392, 365] width 476 height 54
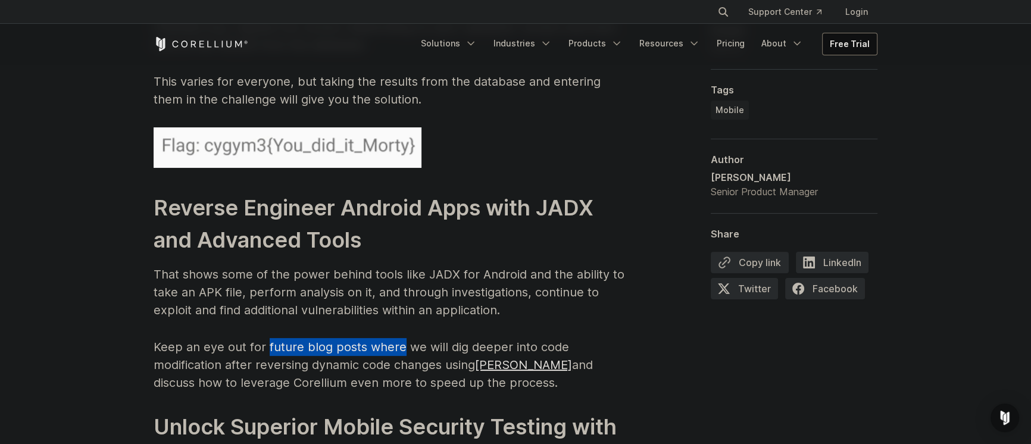
drag, startPoint x: 275, startPoint y: 332, endPoint x: 385, endPoint y: 331, distance: 109.6
click at [383, 338] on p "Keep an eye out for future blog posts where we will dig deeper into code modifi…" at bounding box center [392, 365] width 476 height 54
click at [385, 338] on p "Keep an eye out for future blog posts where we will dig deeper into code modifi…" at bounding box center [392, 365] width 476 height 54
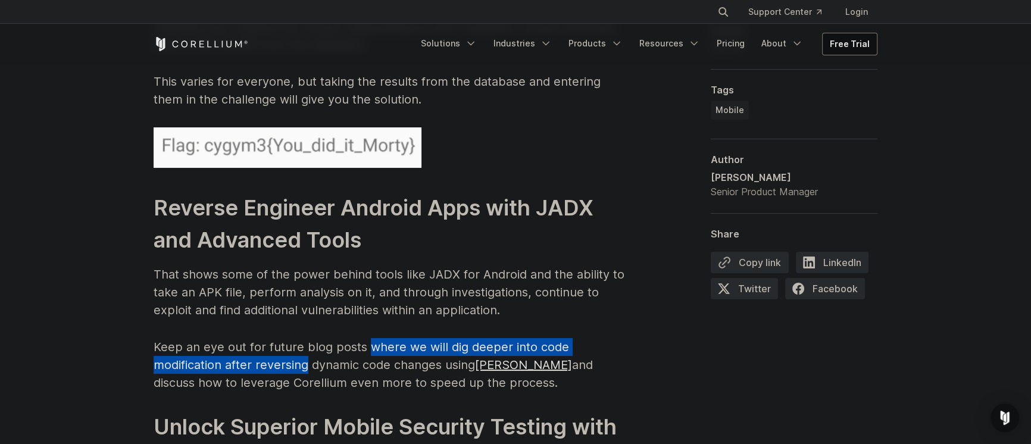
drag, startPoint x: 385, startPoint y: 331, endPoint x: 255, endPoint y: 339, distance: 130.1
click at [255, 339] on p "Keep an eye out for future blog posts where we will dig deeper into code modifi…" at bounding box center [392, 365] width 476 height 54
drag, startPoint x: 255, startPoint y: 339, endPoint x: 405, endPoint y: 338, distance: 150.0
click at [405, 338] on p "Keep an eye out for future blog posts where we will dig deeper into code modifi…" at bounding box center [392, 365] width 476 height 54
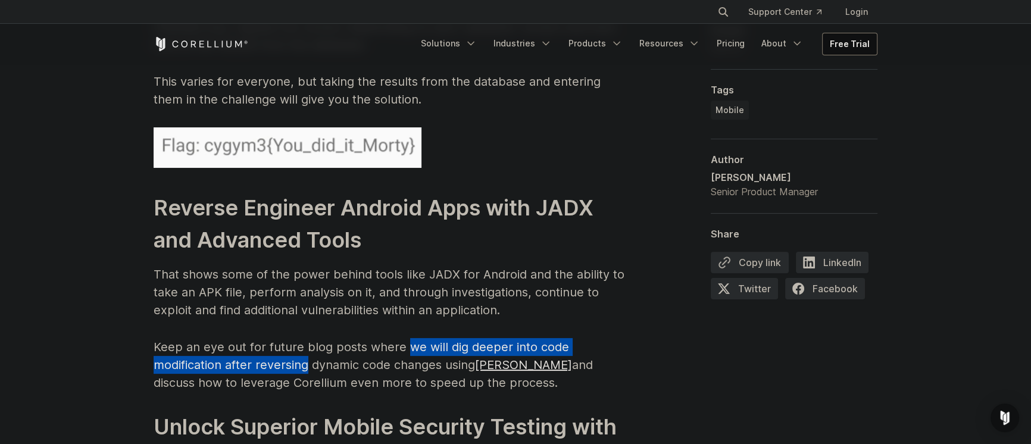
click at [405, 338] on p "Keep an eye out for future blog posts where we will dig deeper into code modifi…" at bounding box center [392, 365] width 476 height 54
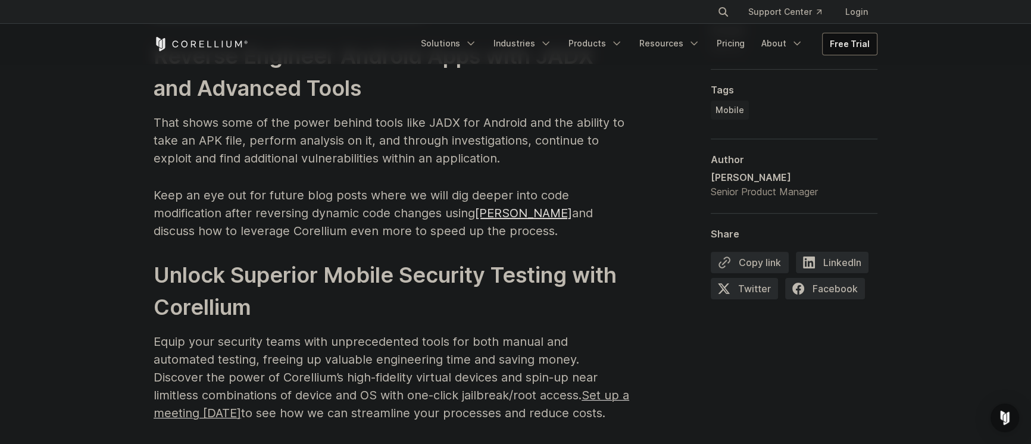
scroll to position [5940, 0]
